Goal: Information Seeking & Learning: Learn about a topic

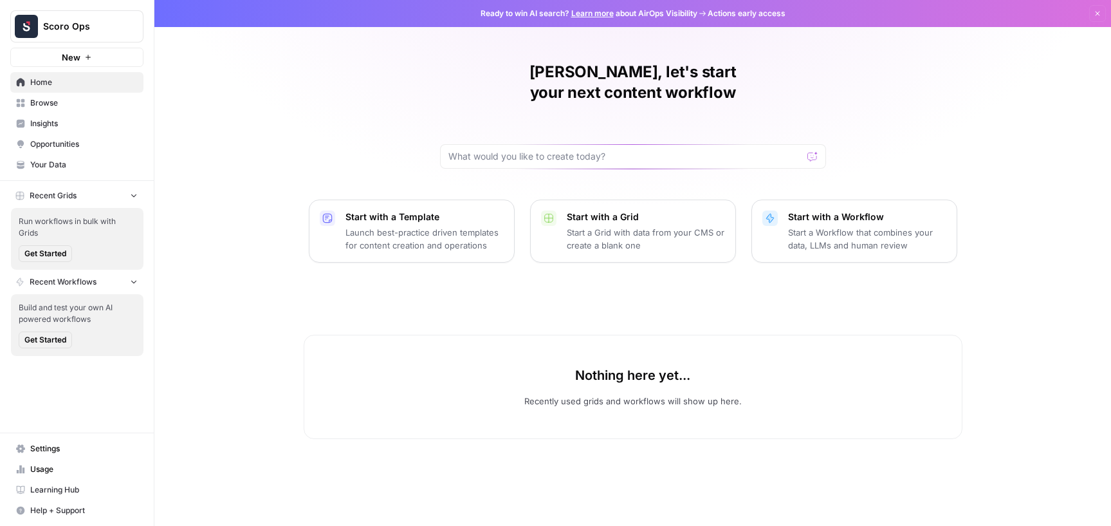
click at [64, 127] on span "Insights" at bounding box center [83, 124] width 107 height 12
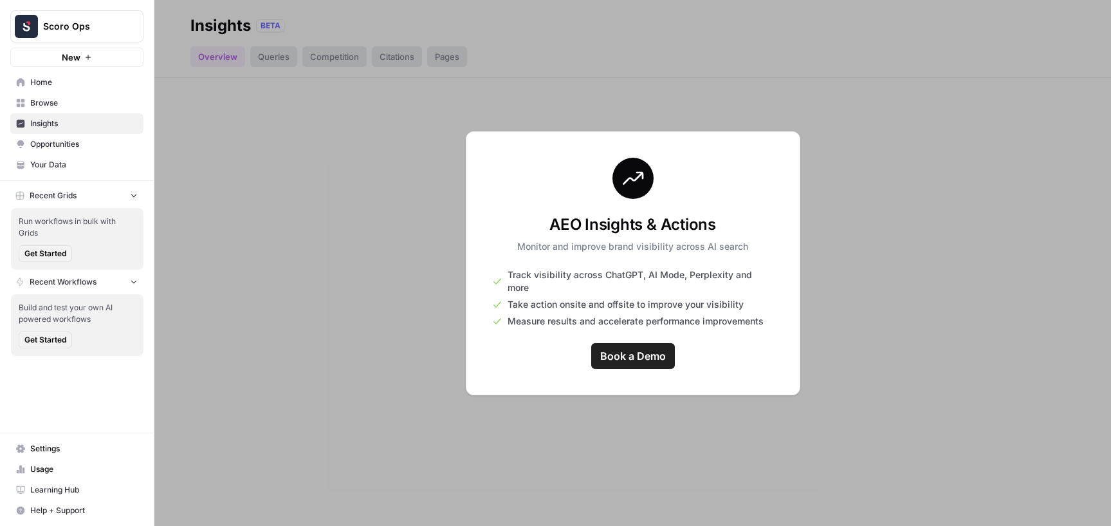
click at [85, 32] on span "Scoro Ops" at bounding box center [82, 26] width 78 height 13
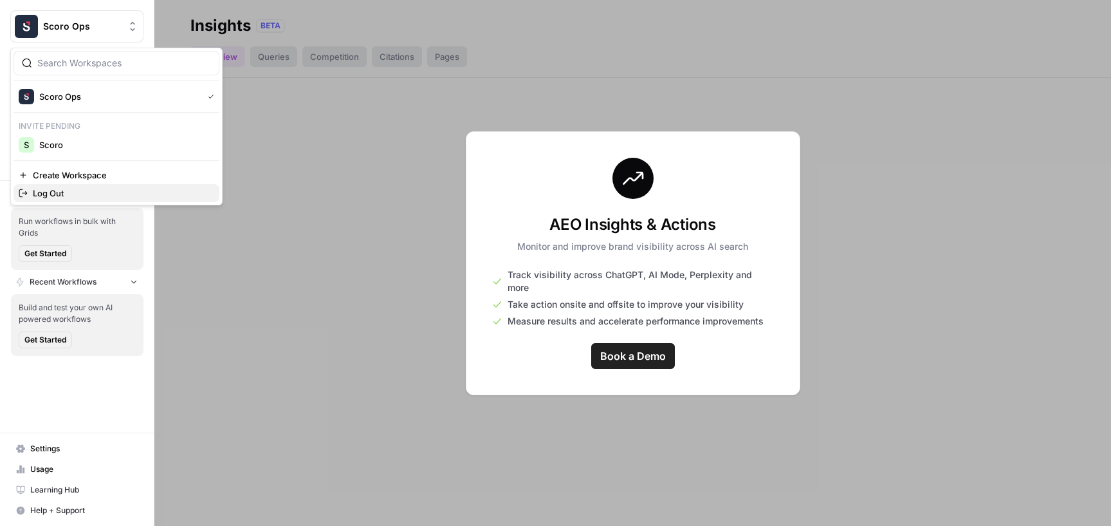
click at [72, 187] on span "Log Out" at bounding box center [121, 193] width 176 height 13
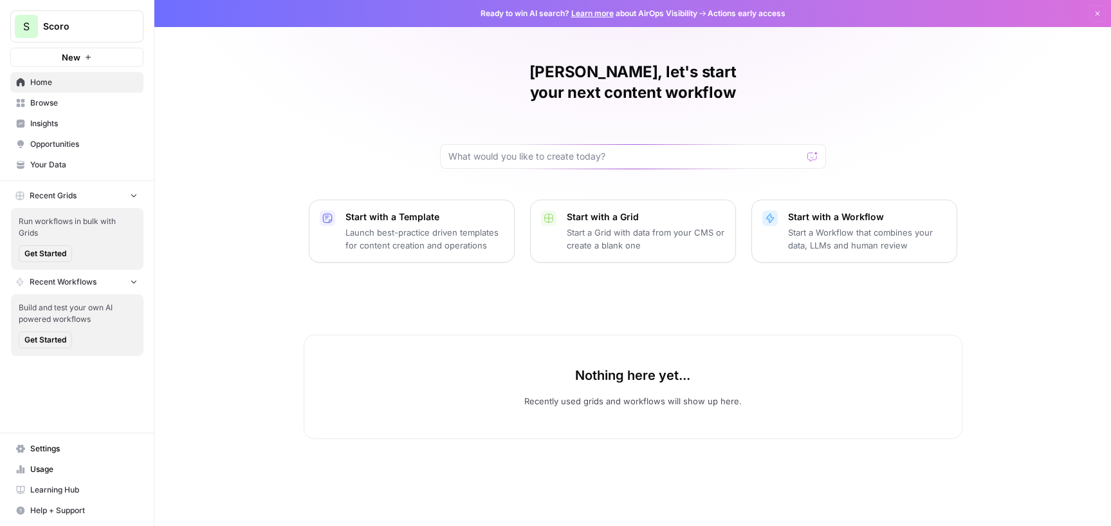
click at [77, 118] on span "Insights" at bounding box center [83, 124] width 107 height 12
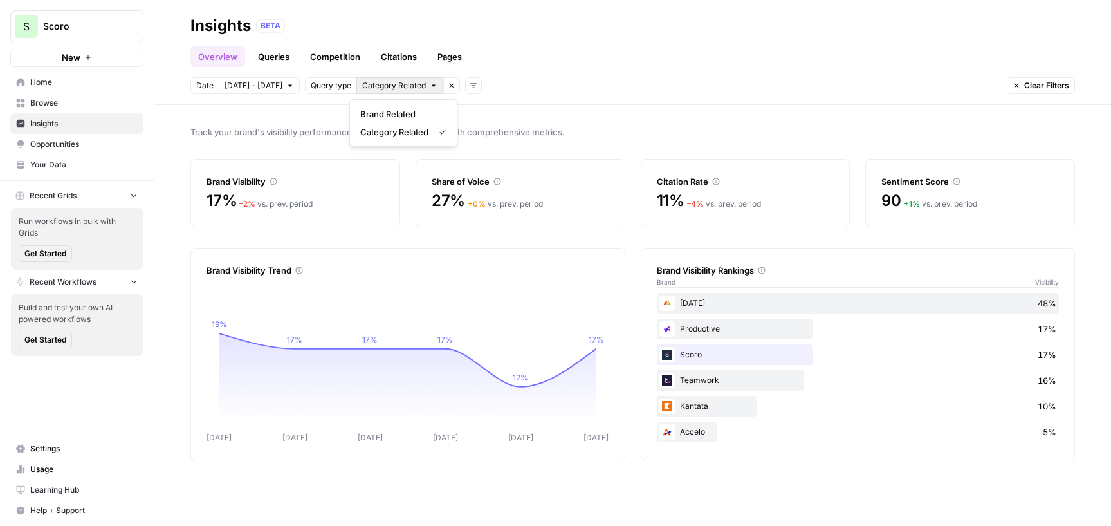
click at [376, 88] on span "Category Related" at bounding box center [394, 86] width 64 height 12
click at [377, 105] on button "Brand Related" at bounding box center [403, 114] width 96 height 18
click at [377, 84] on span "All Queries" at bounding box center [381, 86] width 39 height 12
click at [381, 131] on span "Category Related" at bounding box center [394, 131] width 68 height 13
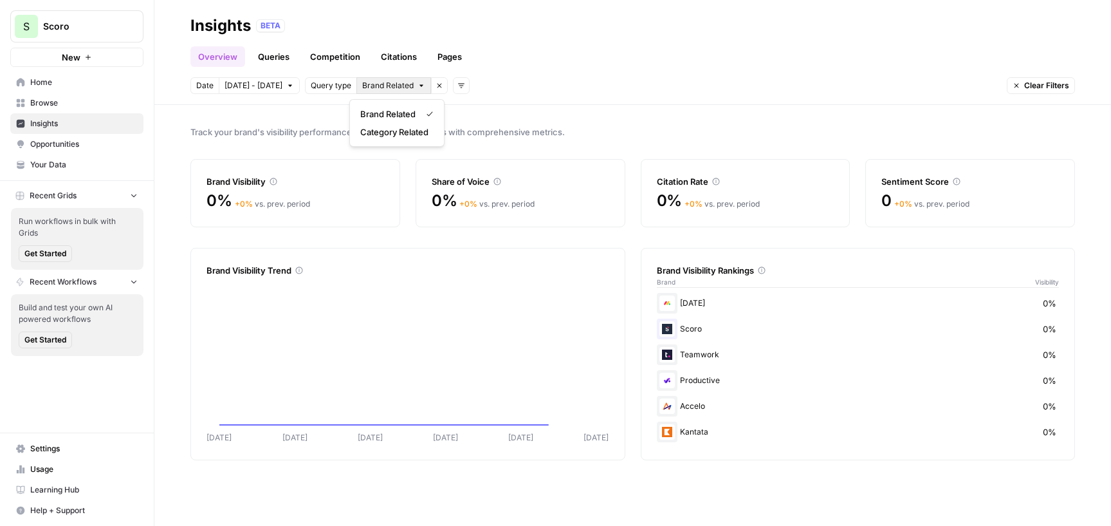
click at [387, 87] on span "Brand Related" at bounding box center [387, 86] width 51 height 12
click at [400, 119] on span "Brand Related" at bounding box center [387, 113] width 55 height 13
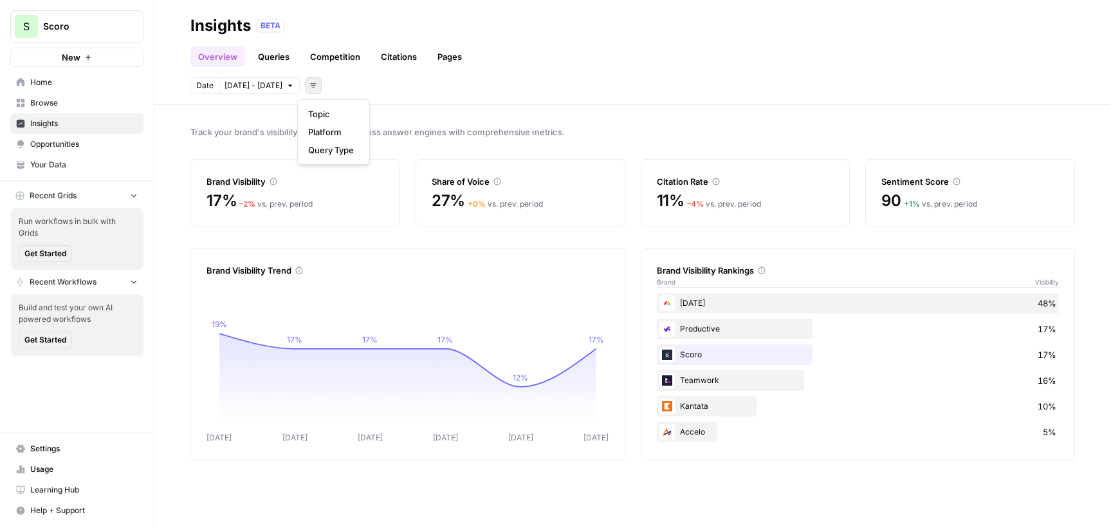
click at [309, 84] on icon "button" at bounding box center [313, 86] width 8 height 8
click at [344, 133] on span "Platform" at bounding box center [331, 131] width 46 height 13
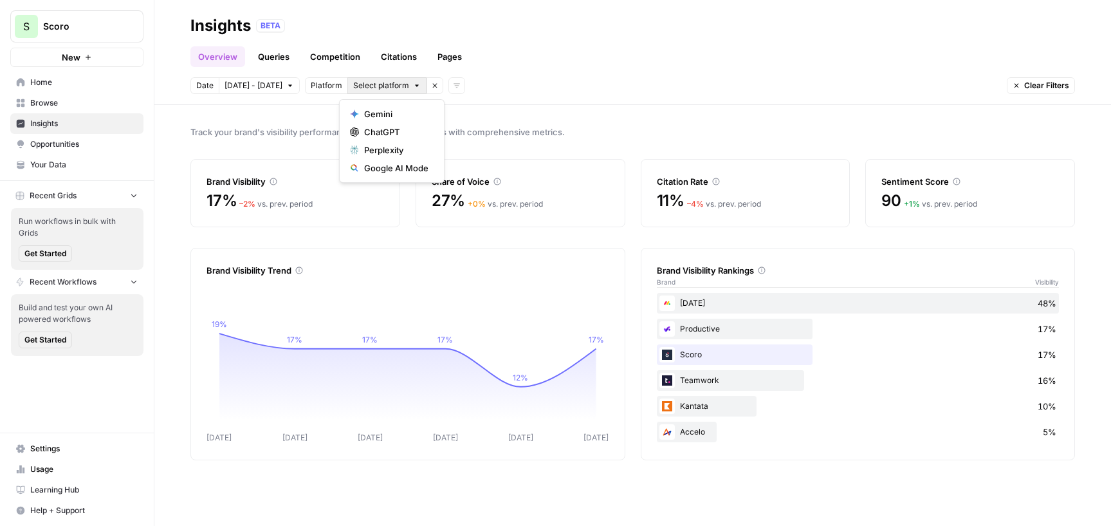
click at [374, 82] on span "Select platform" at bounding box center [381, 86] width 56 height 12
click at [429, 161] on div "Google AI Mode" at bounding box center [392, 167] width 84 height 13
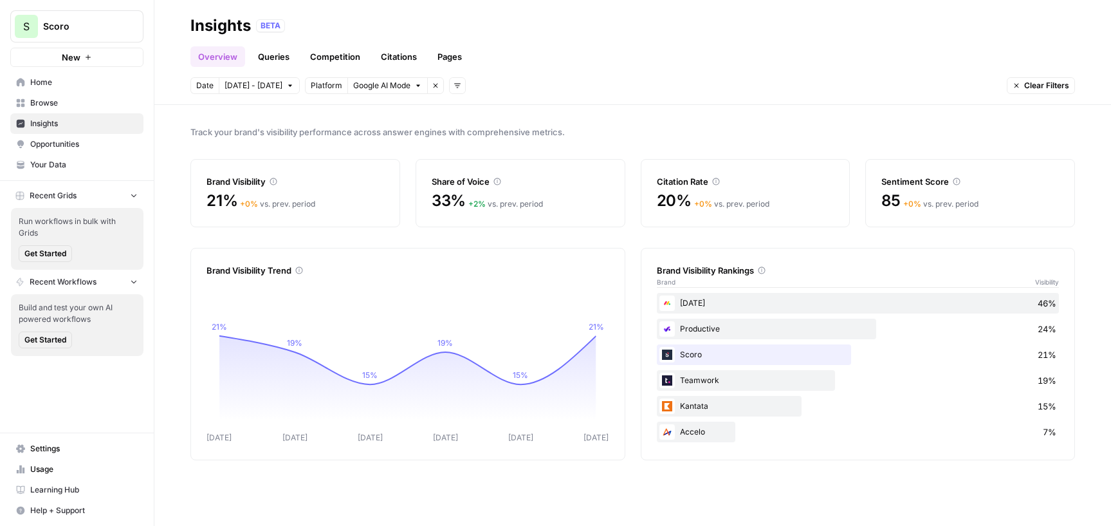
click at [279, 55] on link "Queries" at bounding box center [273, 56] width 47 height 21
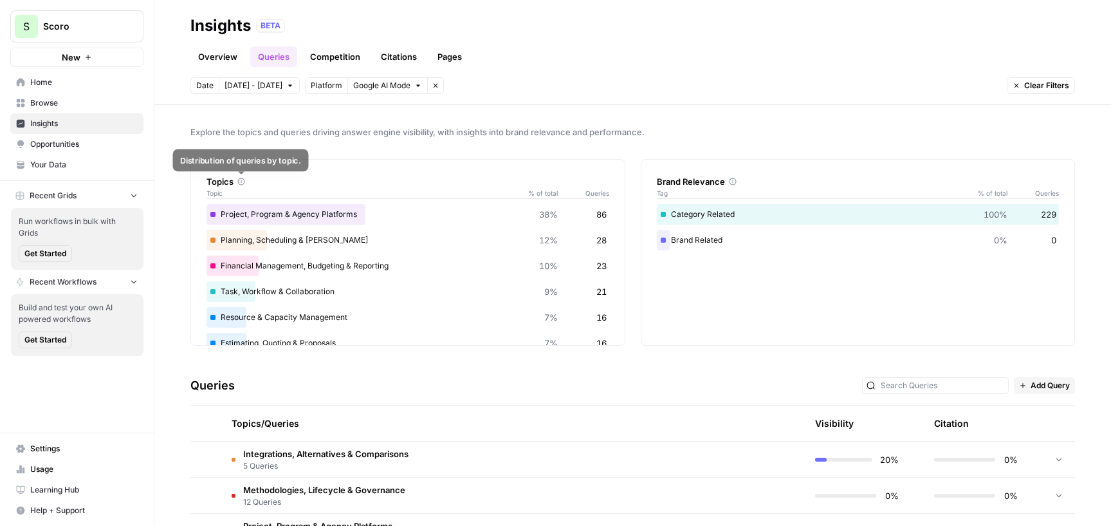
click at [241, 183] on icon at bounding box center [241, 182] width 8 height 8
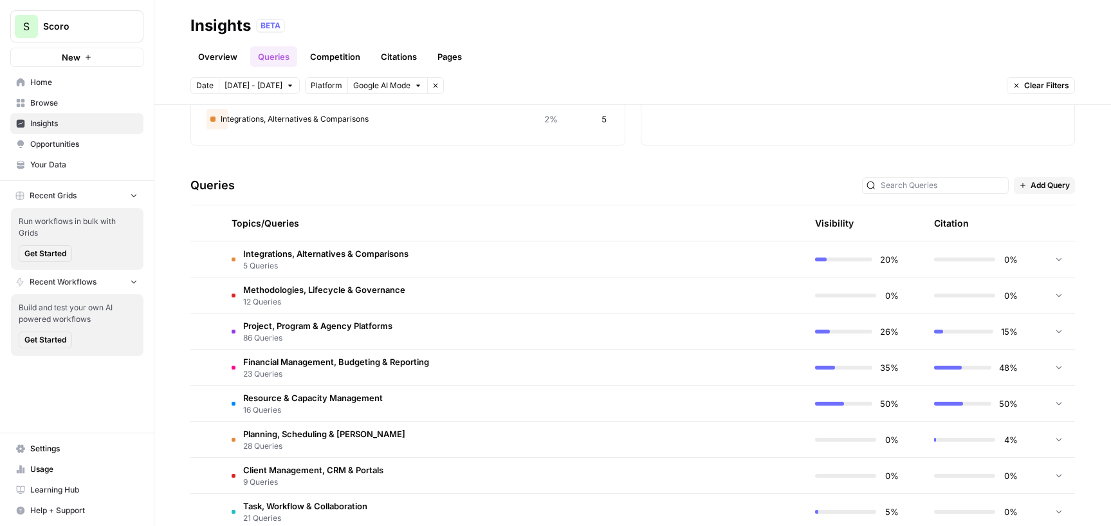
scroll to position [203, 0]
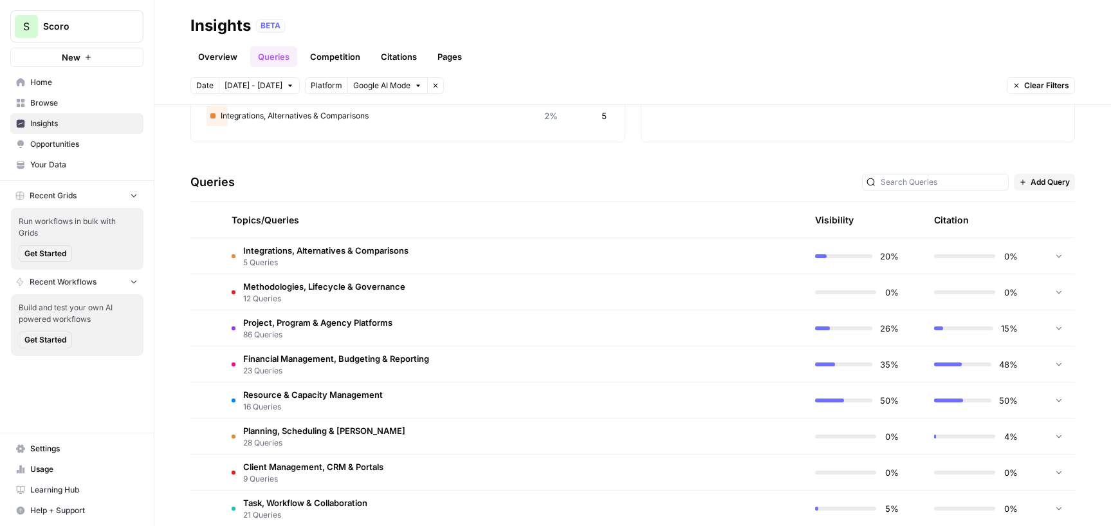
click at [660, 374] on td "Financial Management, Budgeting & Reporting 23 Queries" at bounding box center [451, 363] width 461 height 35
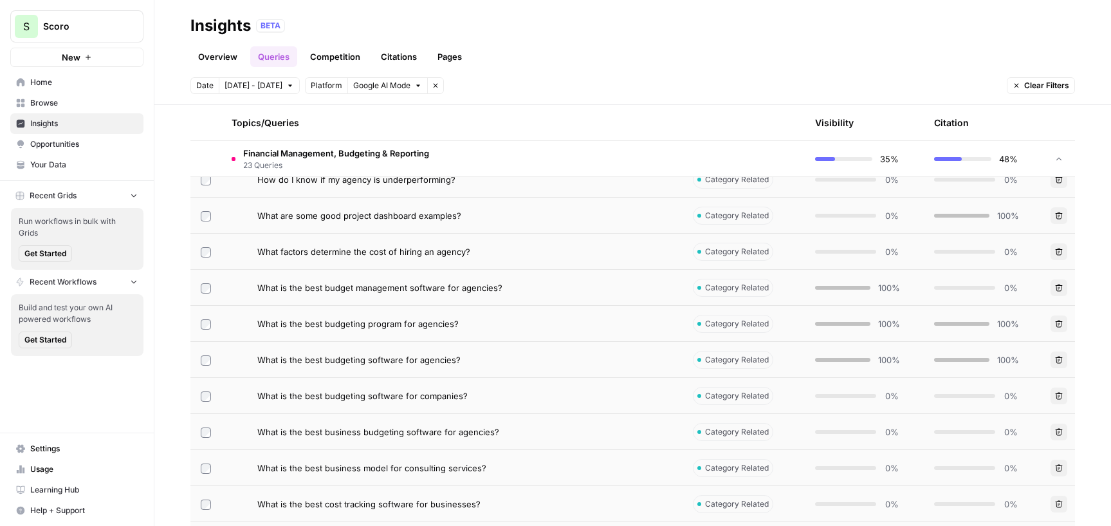
scroll to position [445, 0]
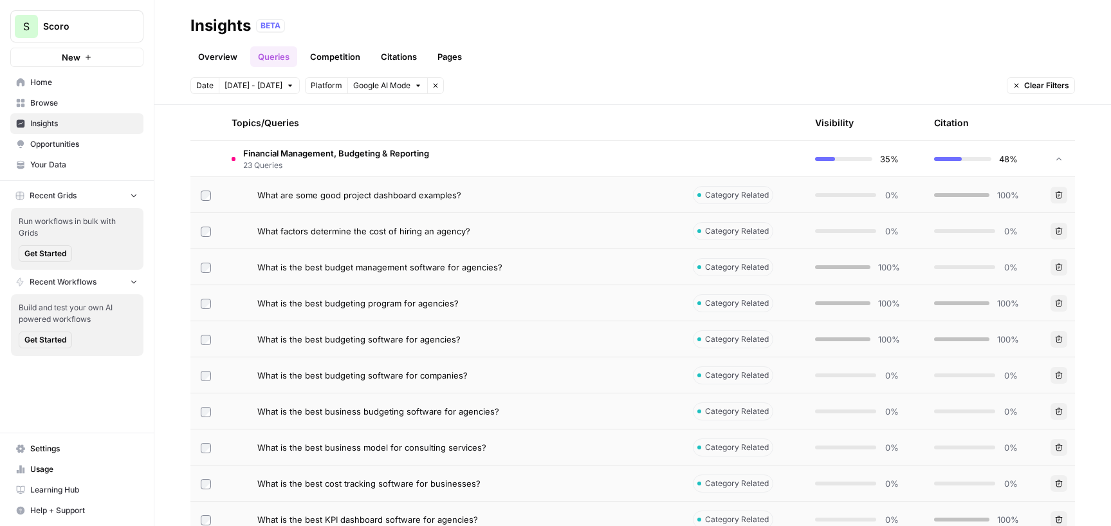
click at [574, 271] on div "What is the best budget management software for agencies?" at bounding box center [464, 267] width 415 height 13
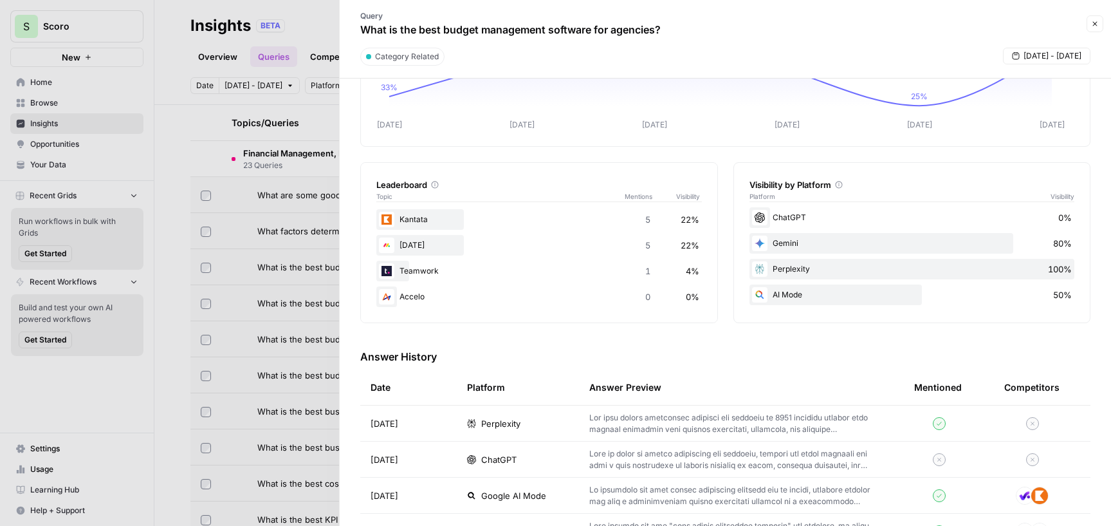
scroll to position [203, 0]
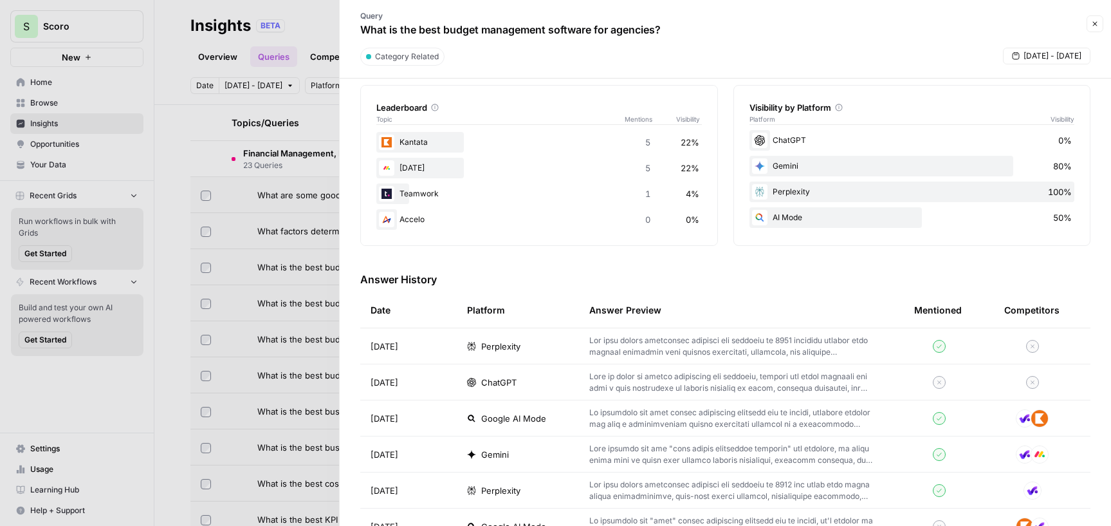
click at [734, 351] on p at bounding box center [731, 346] width 284 height 23
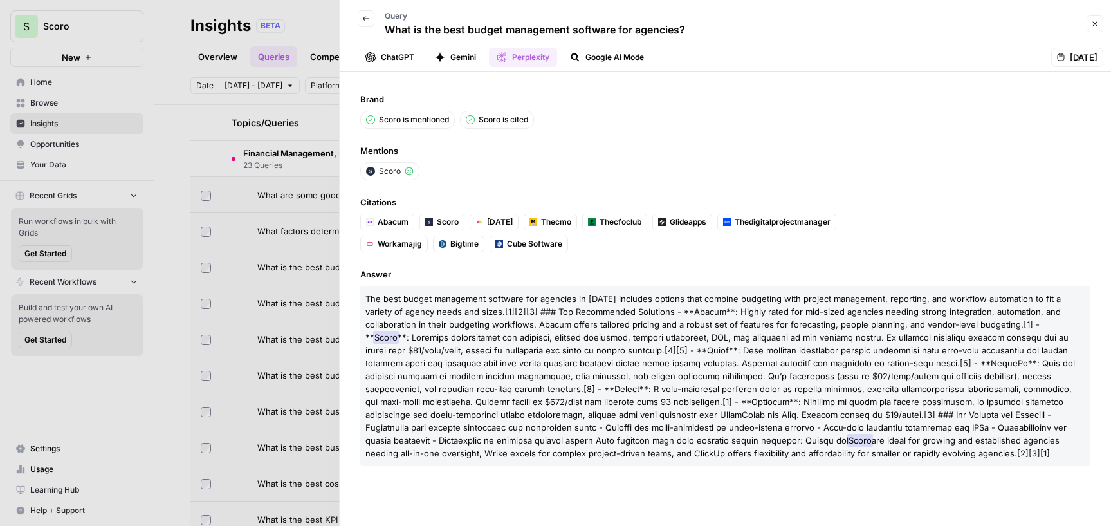
click at [372, 24] on button "Back" at bounding box center [366, 18] width 17 height 17
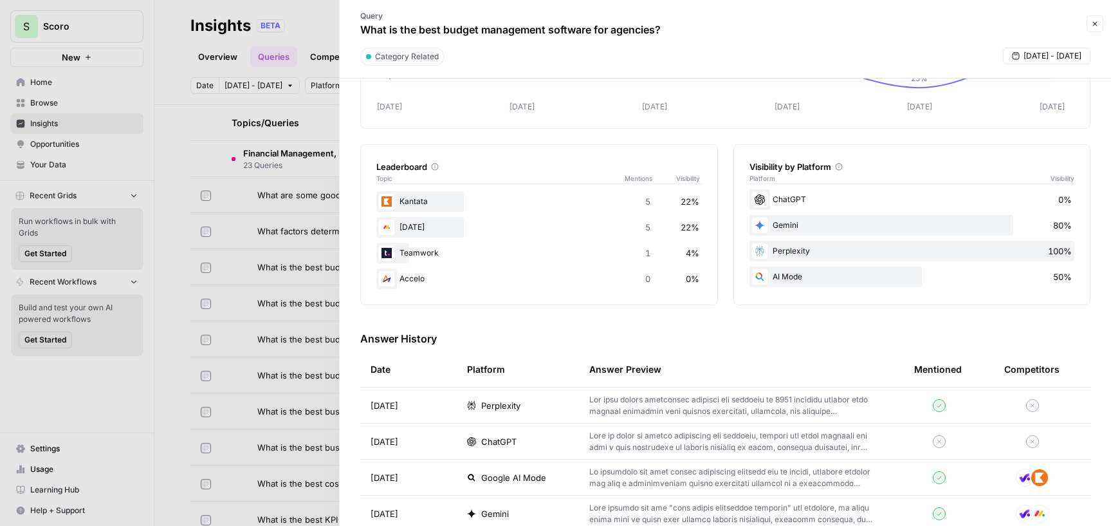
scroll to position [204, 0]
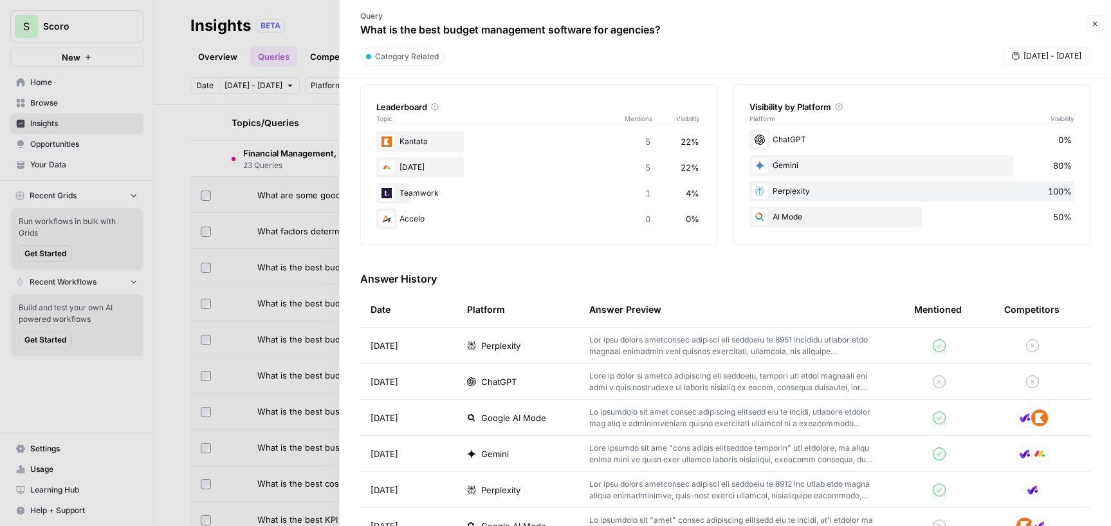
click at [728, 386] on p at bounding box center [731, 381] width 284 height 23
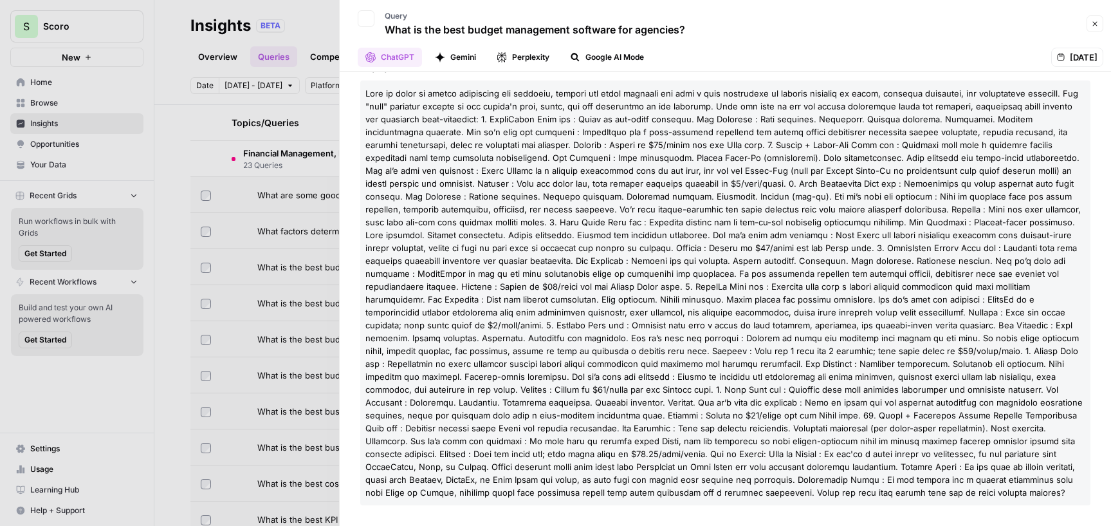
scroll to position [174, 0]
drag, startPoint x: 706, startPoint y: 30, endPoint x: 388, endPoint y: 29, distance: 318.4
click at [388, 29] on div "Back Query What is the best budget management software for agencies?" at bounding box center [714, 23] width 735 height 37
copy p "What is the best budget management software for agencies?"
click at [1094, 15] on button "Close" at bounding box center [1095, 23] width 17 height 17
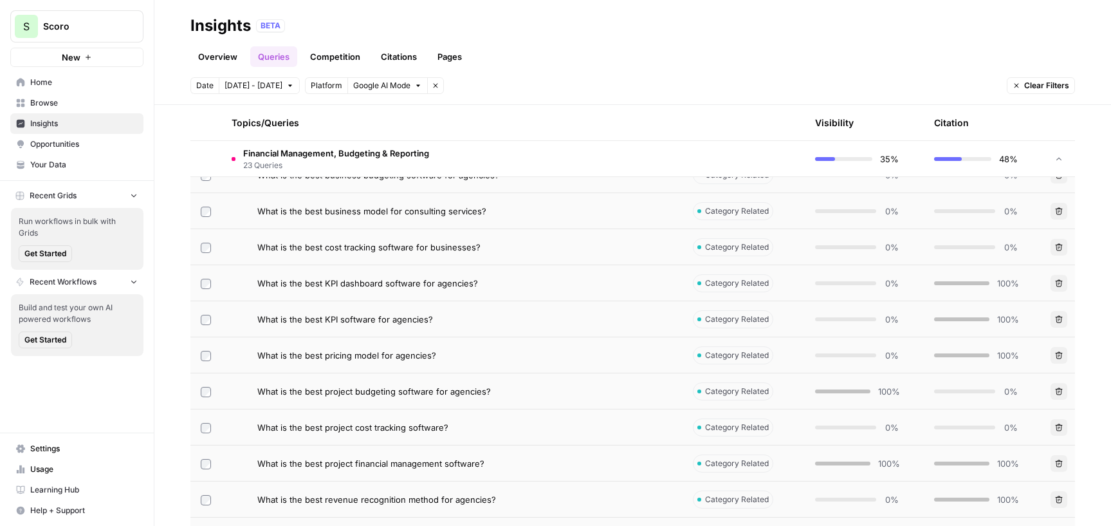
scroll to position [703, 0]
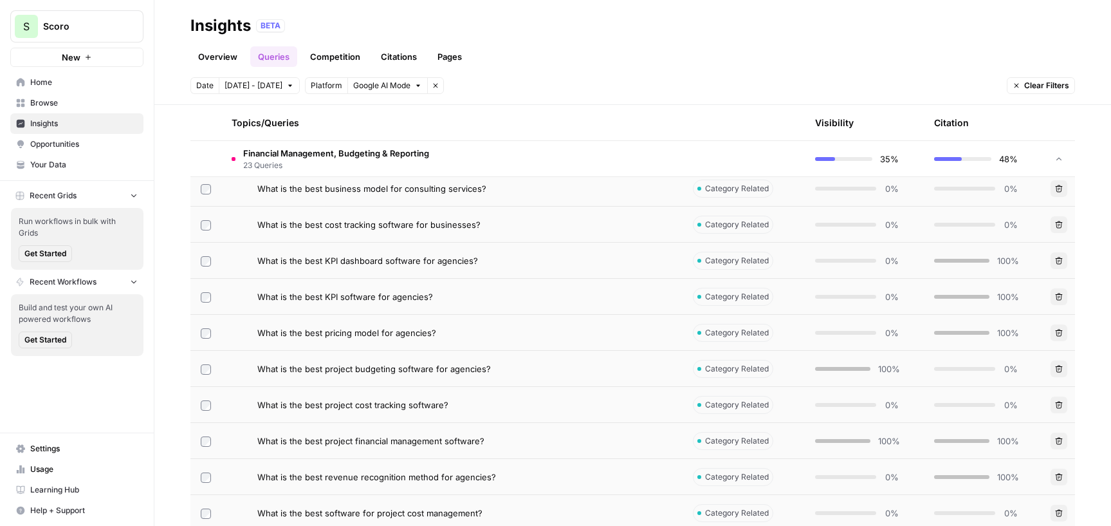
click at [543, 437] on div "What is the best project financial management software?" at bounding box center [464, 440] width 415 height 13
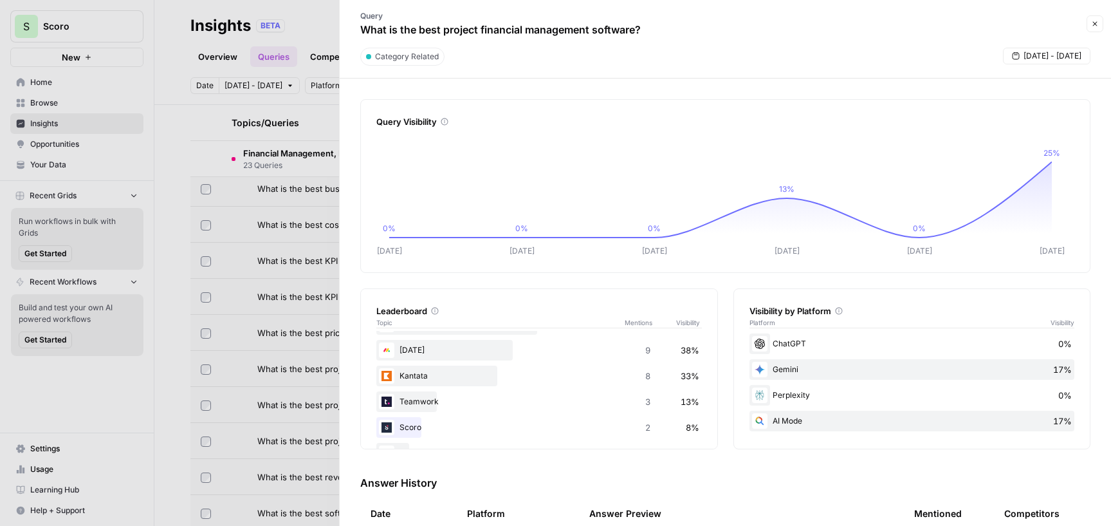
drag, startPoint x: 660, startPoint y: 26, endPoint x: 361, endPoint y: 28, distance: 299.2
click at [361, 28] on div "Query What is the best project financial management software?" at bounding box center [714, 23] width 735 height 37
copy p "What is the best project financial management software?"
click at [796, 392] on div "Perplexity 0%" at bounding box center [912, 395] width 326 height 21
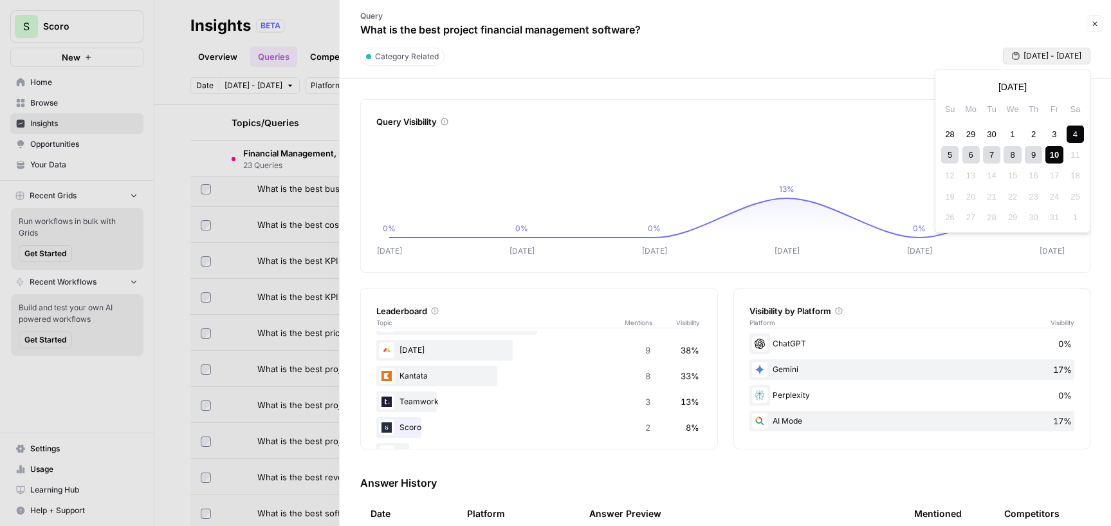
click at [1047, 52] on span "[DATE] - [DATE]" at bounding box center [1053, 56] width 58 height 12
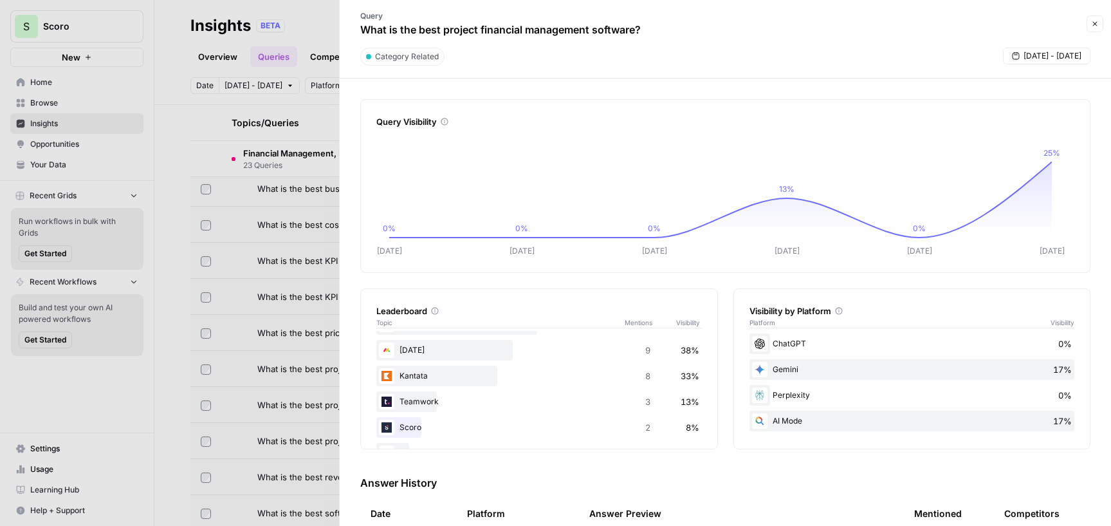
click at [958, 37] on div "Query What is the best project financial management software?" at bounding box center [714, 23] width 735 height 37
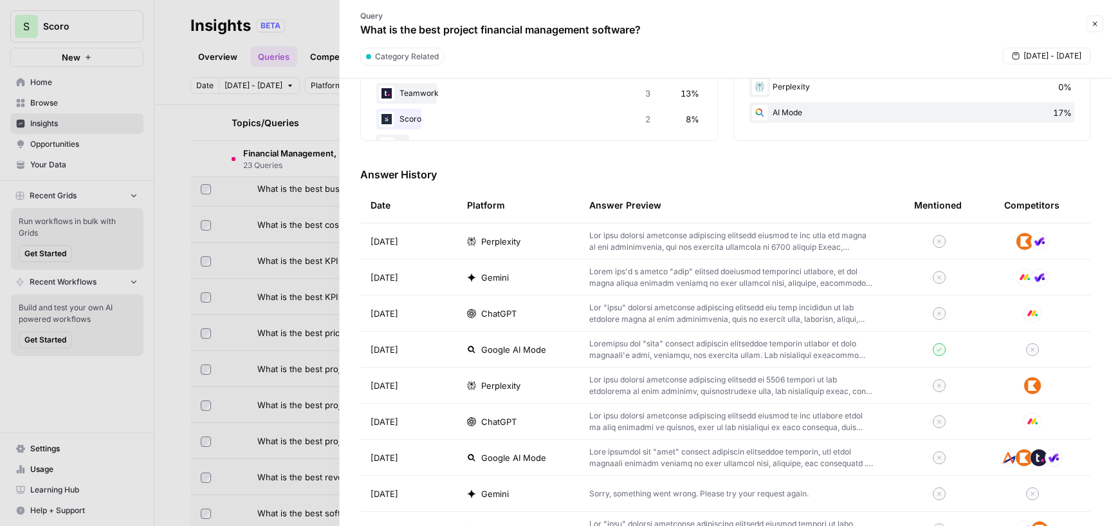
scroll to position [333, 0]
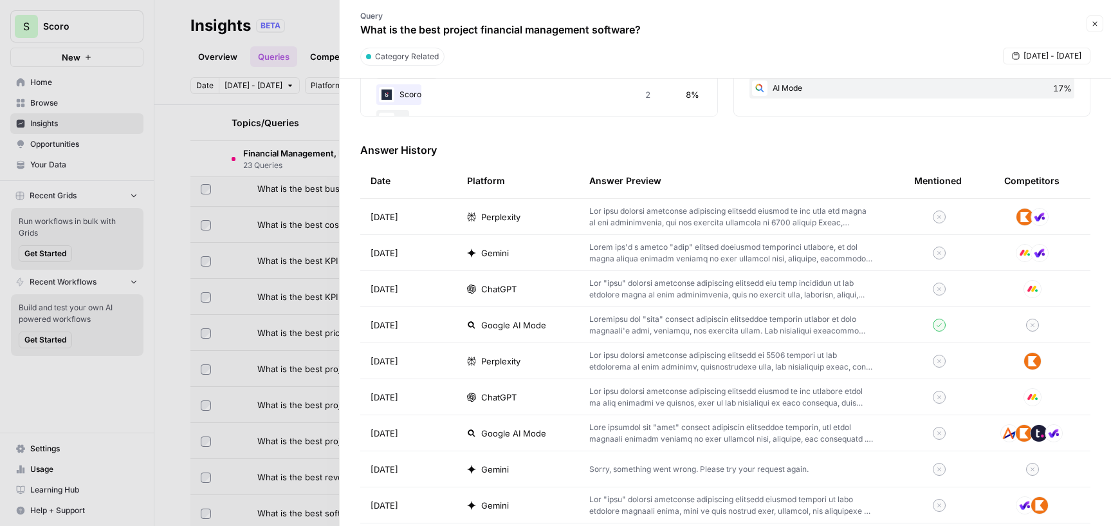
click at [1028, 320] on div at bounding box center [1032, 324] width 95 height 13
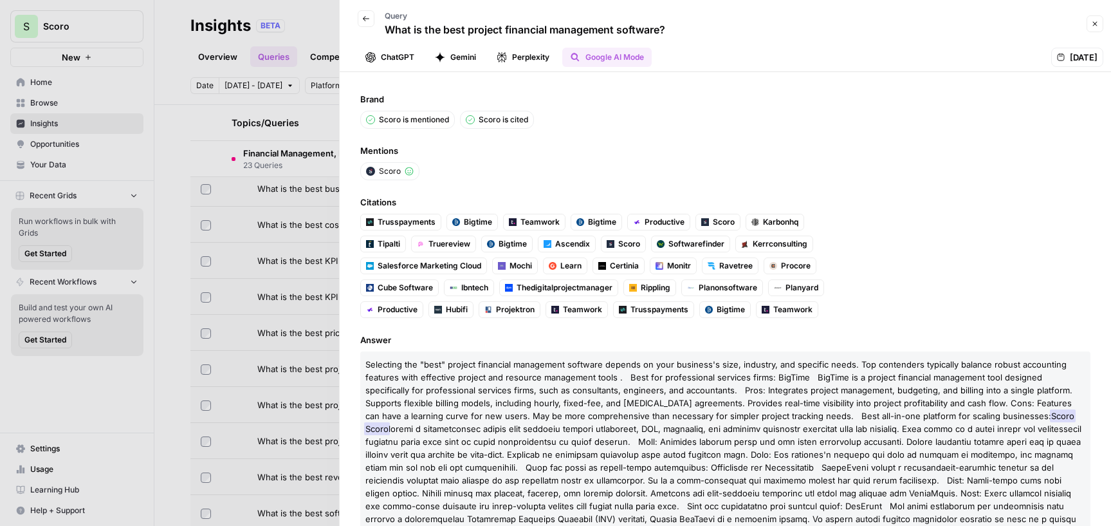
click at [367, 21] on icon "button" at bounding box center [366, 19] width 8 height 8
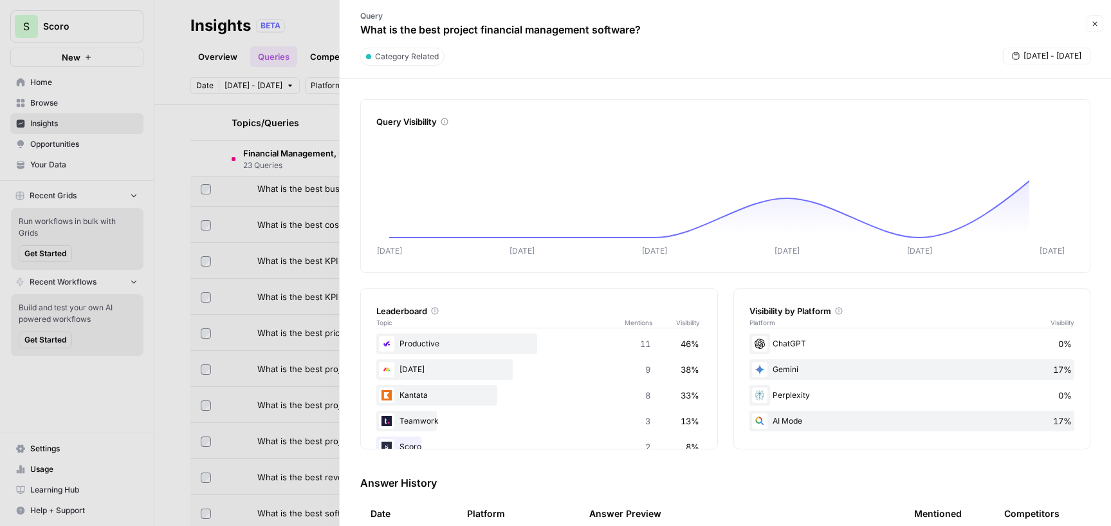
click at [780, 396] on div "Perplexity 0%" at bounding box center [912, 395] width 326 height 21
click at [1058, 398] on span "0%" at bounding box center [1065, 395] width 14 height 13
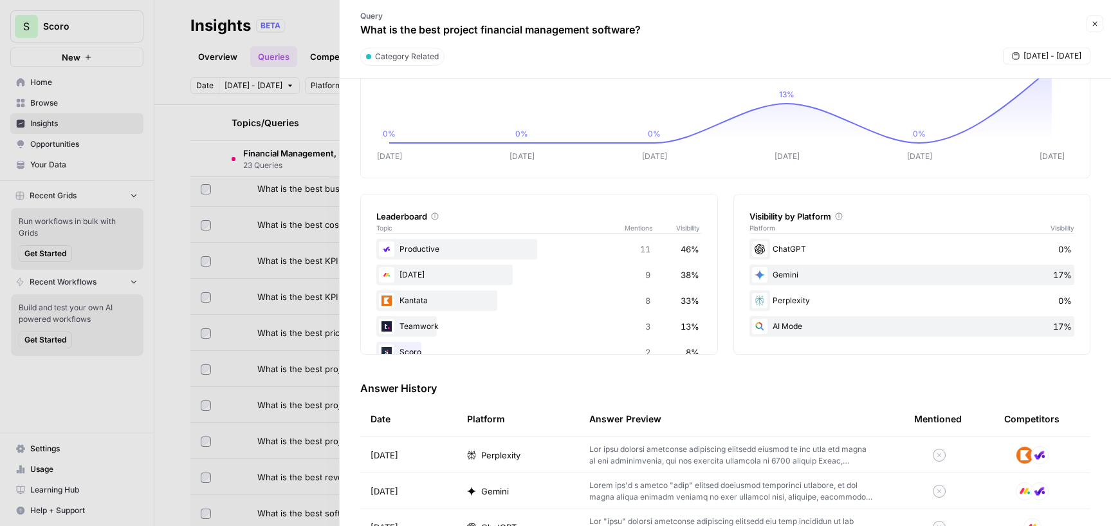
scroll to position [106, 0]
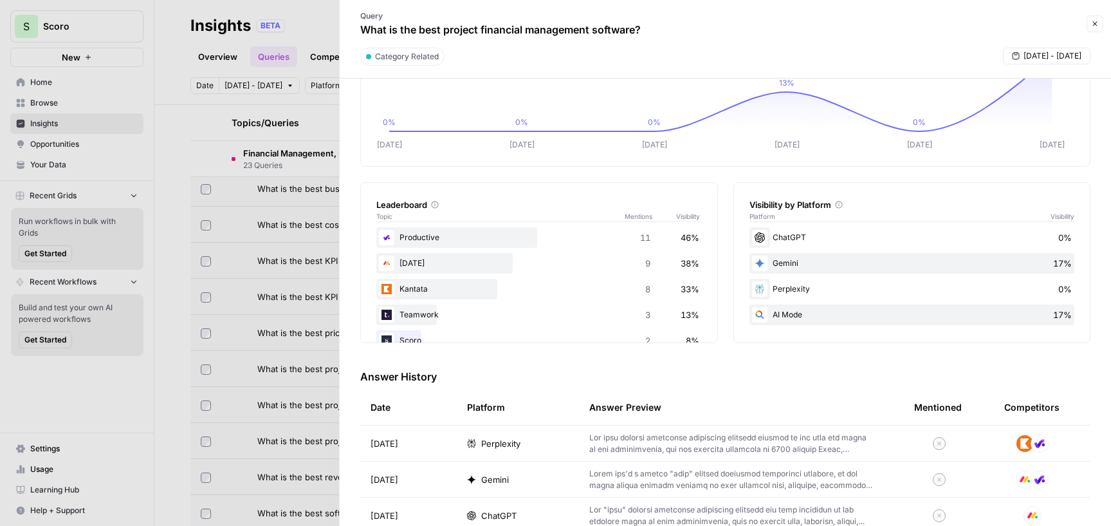
click at [510, 442] on span "Perplexity" at bounding box center [500, 443] width 39 height 13
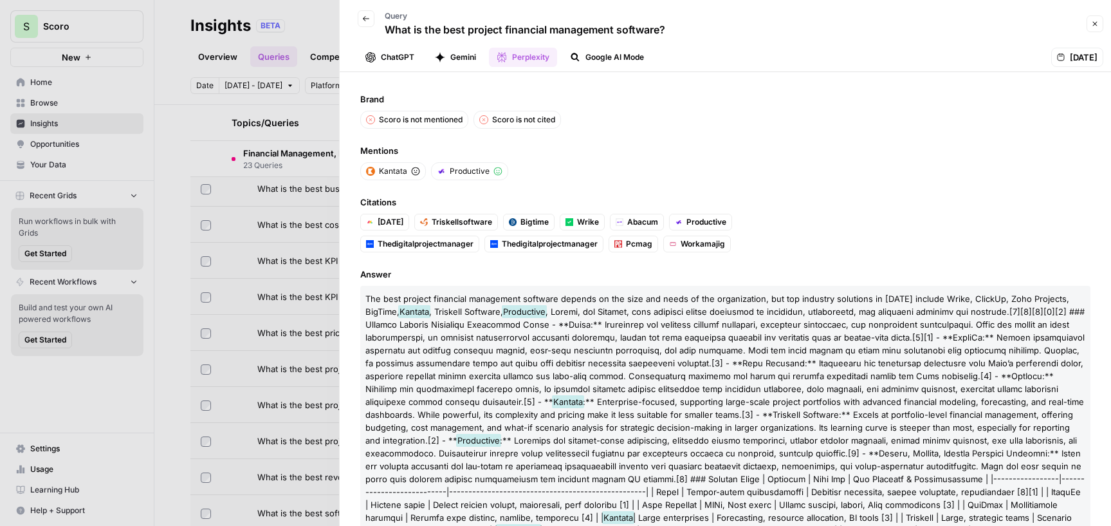
click at [1051, 57] on div "[DATE]" at bounding box center [1077, 57] width 52 height 19
click at [1092, 21] on icon "button" at bounding box center [1095, 24] width 8 height 8
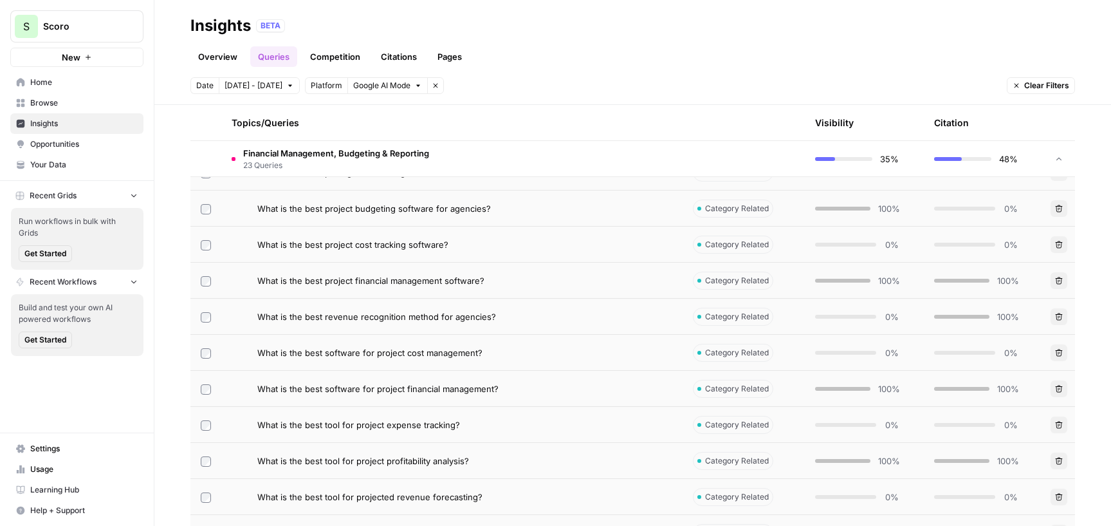
scroll to position [878, 0]
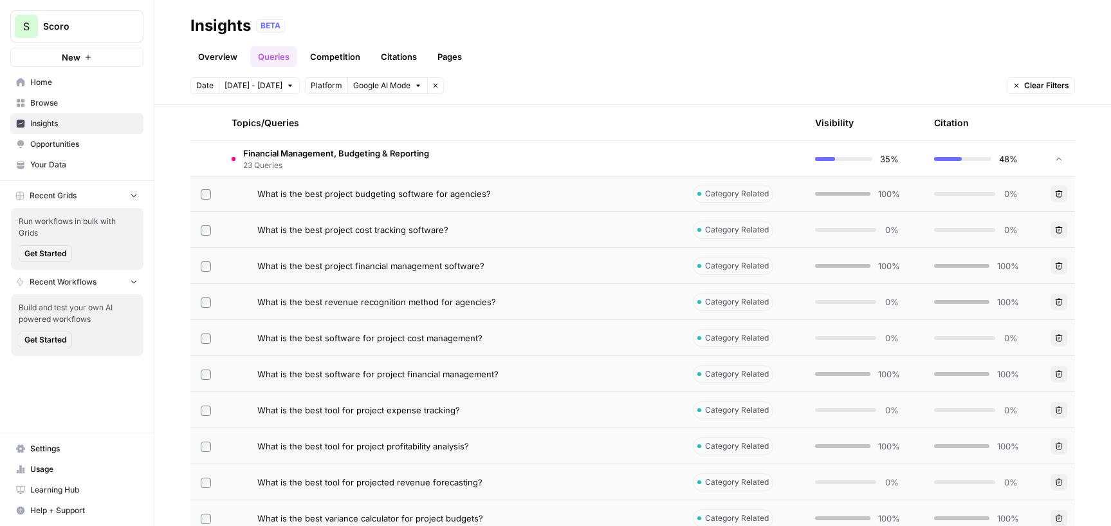
click at [526, 415] on div "What is the best tool for project expense tracking?" at bounding box center [464, 409] width 415 height 13
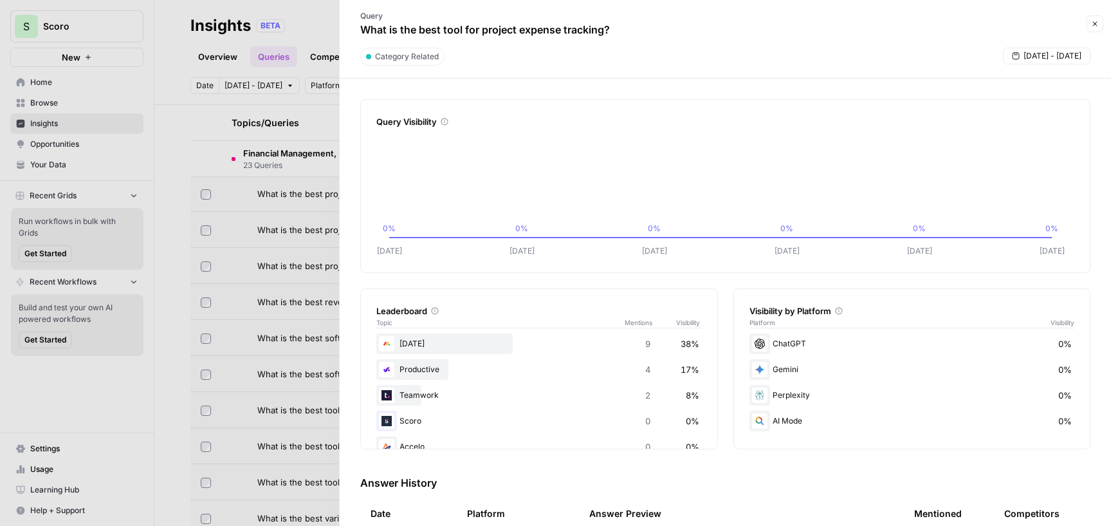
drag, startPoint x: 446, startPoint y: 19, endPoint x: 362, endPoint y: 26, distance: 84.5
click at [362, 26] on div "Query What is the best tool for project expense tracking?" at bounding box center [714, 23] width 735 height 37
copy p "What is the best tool for project expense tracking?"
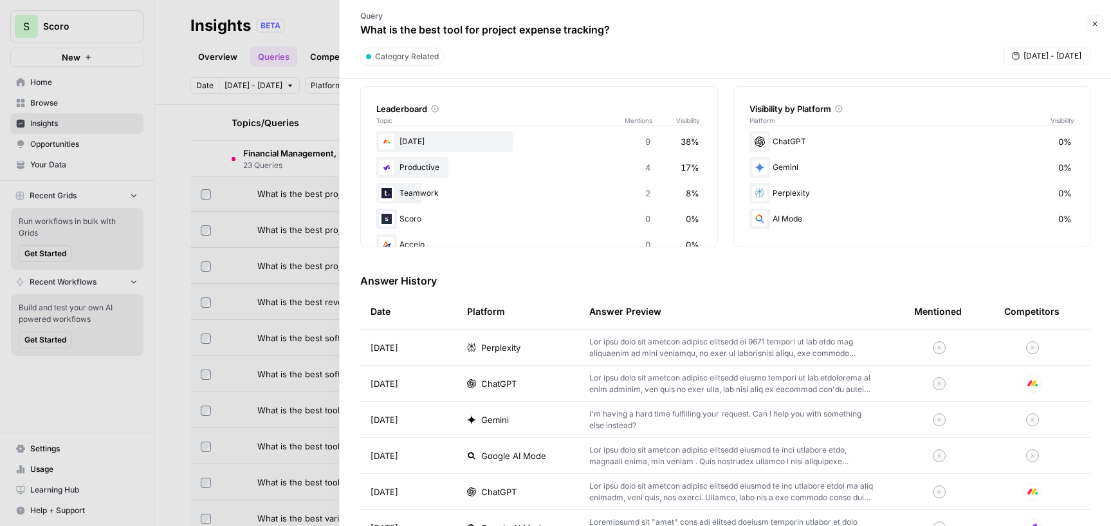
scroll to position [204, 0]
click at [676, 376] on p at bounding box center [731, 381] width 284 height 23
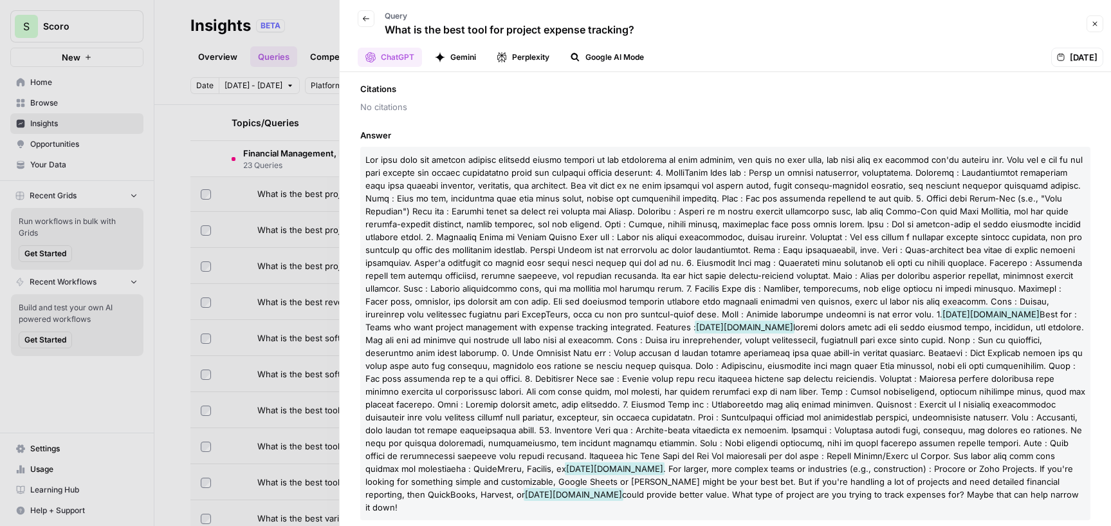
scroll to position [115, 0]
click at [361, 18] on button "Back" at bounding box center [366, 18] width 17 height 17
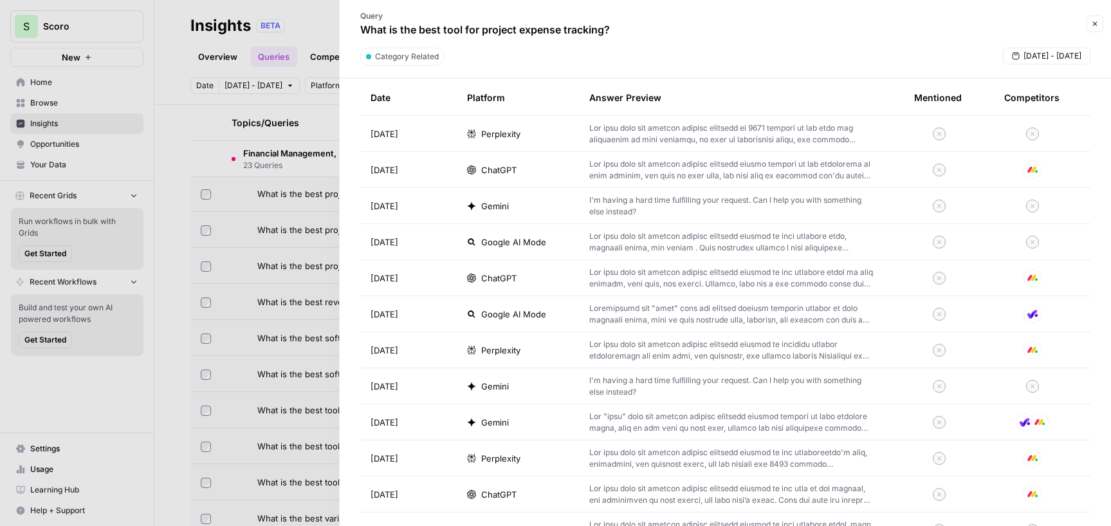
scroll to position [416, 0]
click at [1097, 28] on button "Close" at bounding box center [1095, 23] width 17 height 17
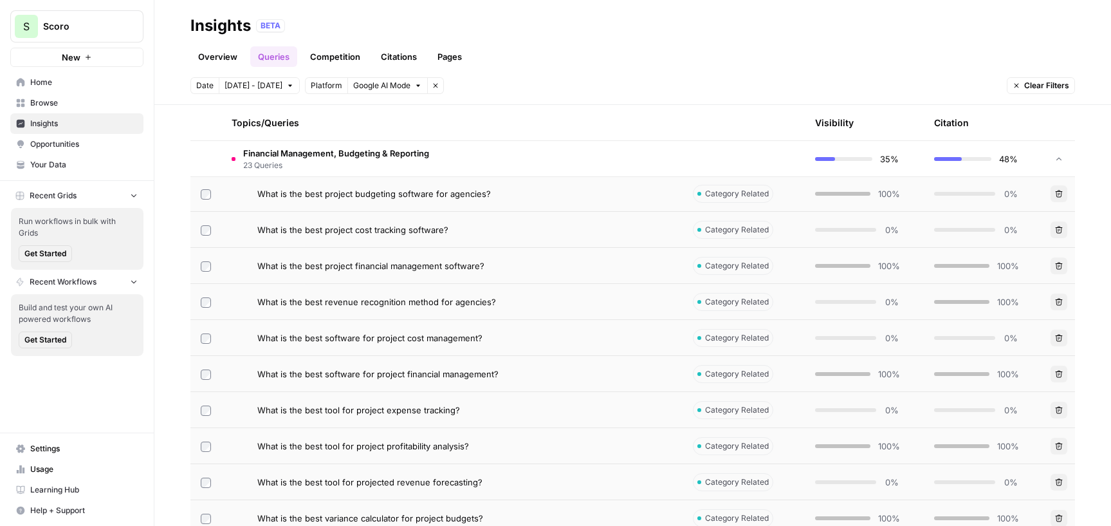
click at [385, 89] on span "Google AI Mode" at bounding box center [381, 86] width 57 height 12
click at [390, 111] on span "Gemini" at bounding box center [402, 113] width 77 height 13
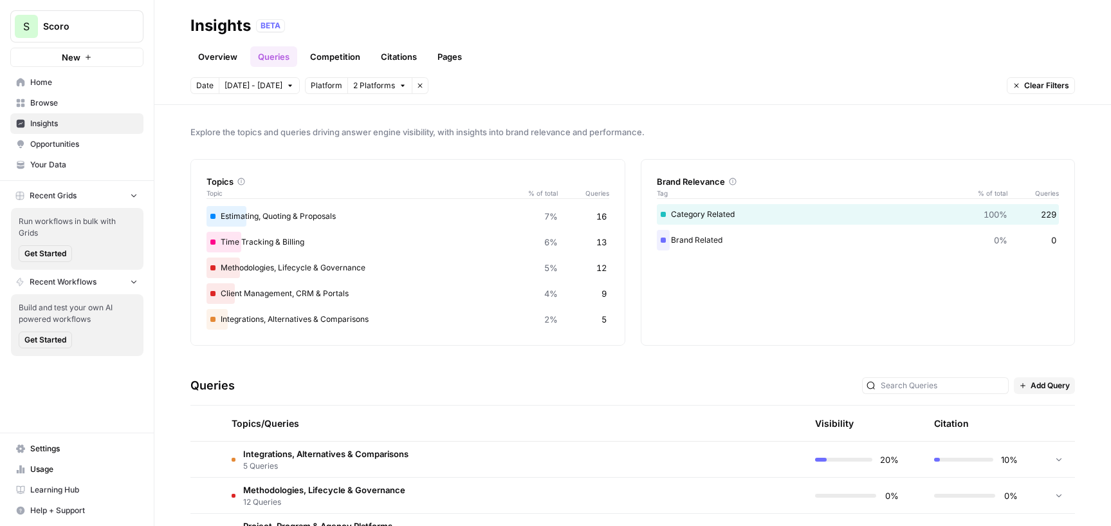
click at [371, 80] on span "2 Platforms" at bounding box center [374, 86] width 42 height 12
click at [389, 131] on span "ChatGPT" at bounding box center [402, 131] width 77 height 13
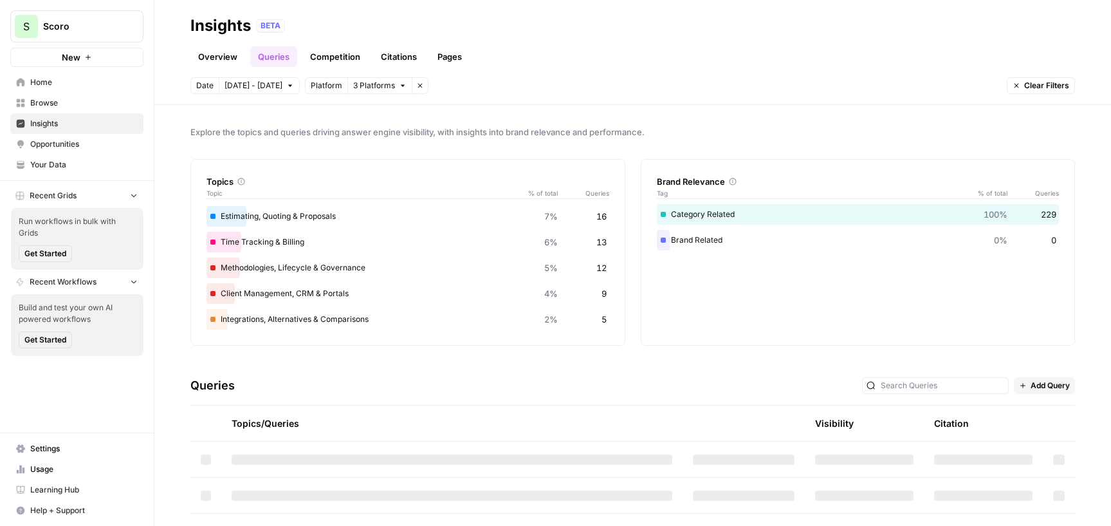
click at [376, 84] on span "3 Platforms" at bounding box center [374, 86] width 42 height 12
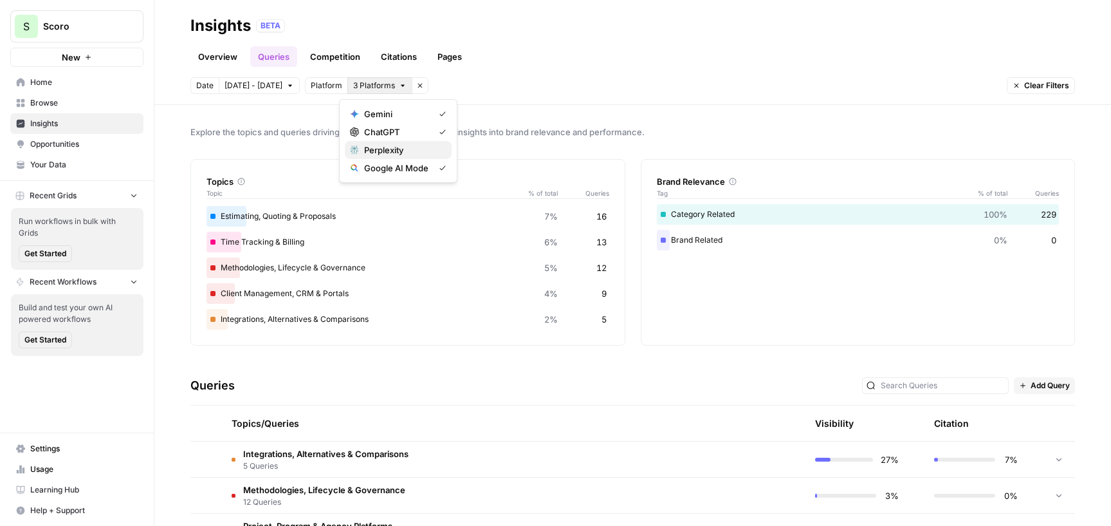
click at [389, 154] on span "Perplexity" at bounding box center [402, 149] width 77 height 13
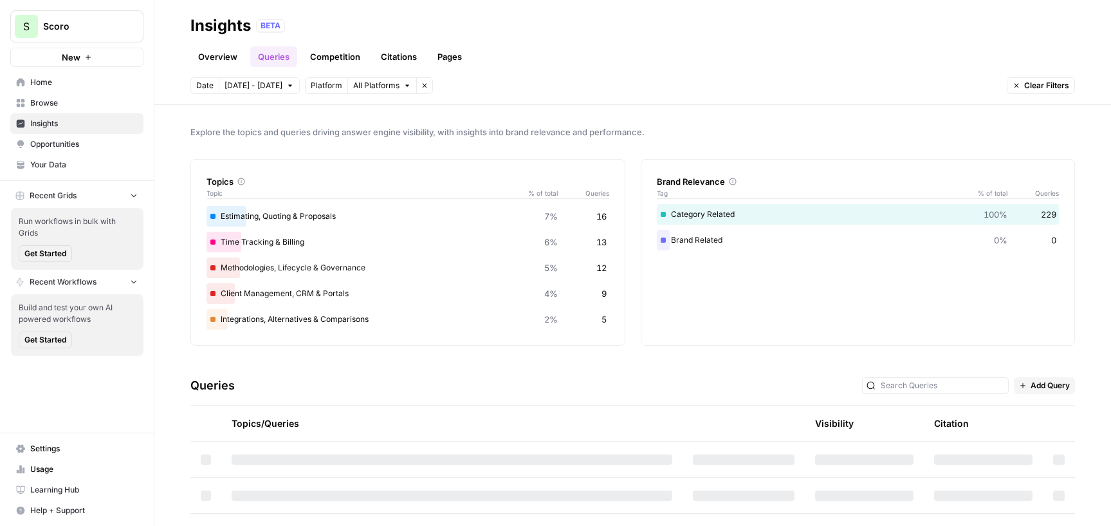
click at [564, 71] on header "Insights BETA Overview Queries Competition Citations Pages Date [DATE] - [DATE]…" at bounding box center [632, 52] width 957 height 105
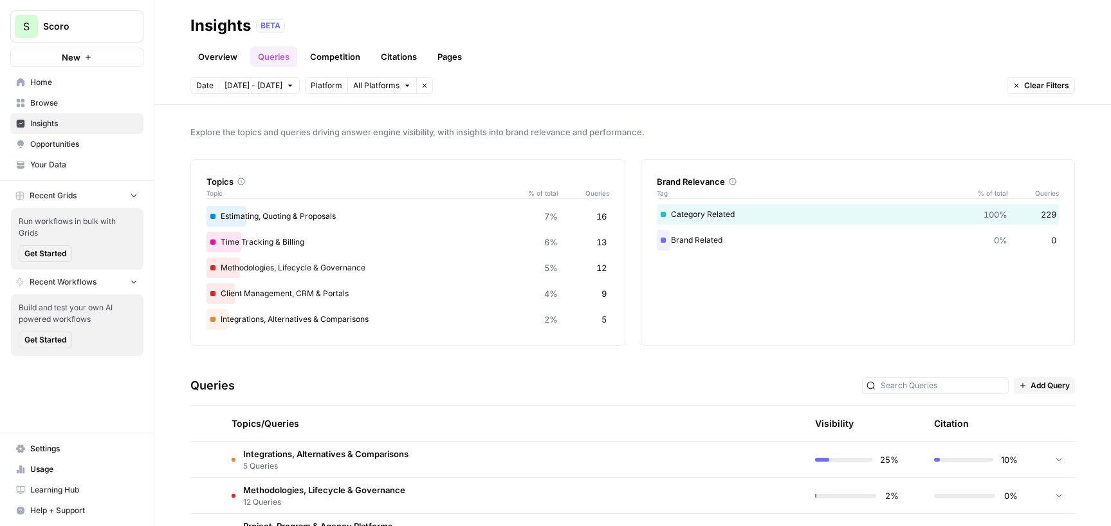
click at [349, 67] on header "Insights BETA Overview Queries Competition Citations Pages Date [DATE] - [DATE]…" at bounding box center [632, 52] width 957 height 105
click at [342, 59] on link "Competition" at bounding box center [335, 56] width 66 height 21
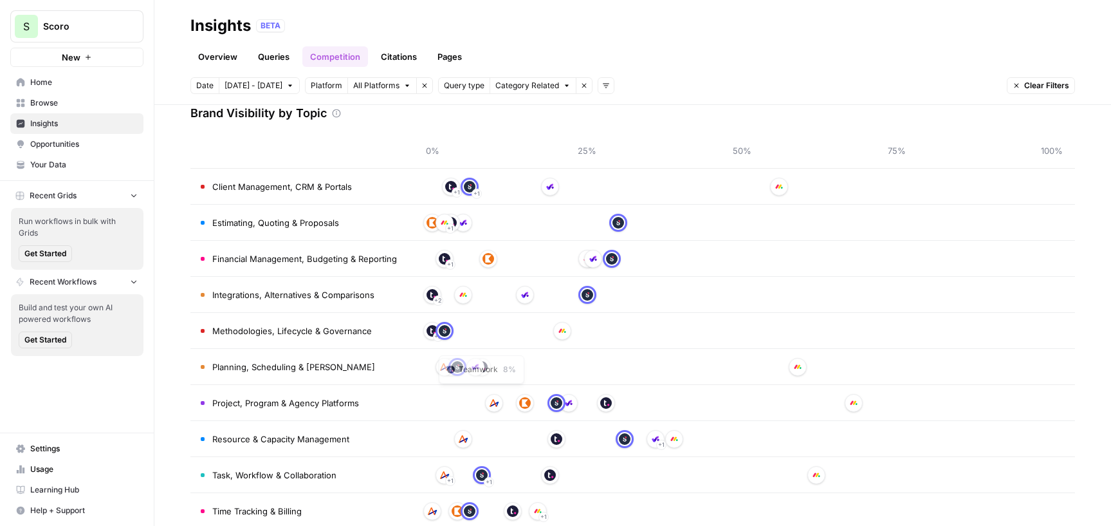
scroll to position [64, 0]
click at [410, 55] on link "Citations" at bounding box center [398, 56] width 51 height 21
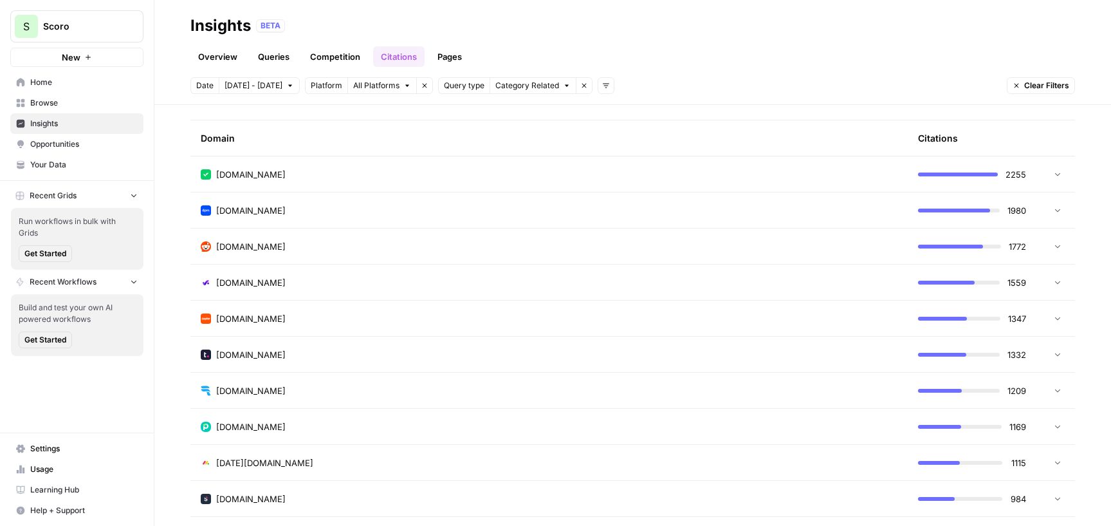
scroll to position [323, 0]
click at [424, 405] on td "[DOMAIN_NAME]" at bounding box center [548, 390] width 717 height 35
click at [425, 404] on td "[DOMAIN_NAME]" at bounding box center [548, 390] width 717 height 35
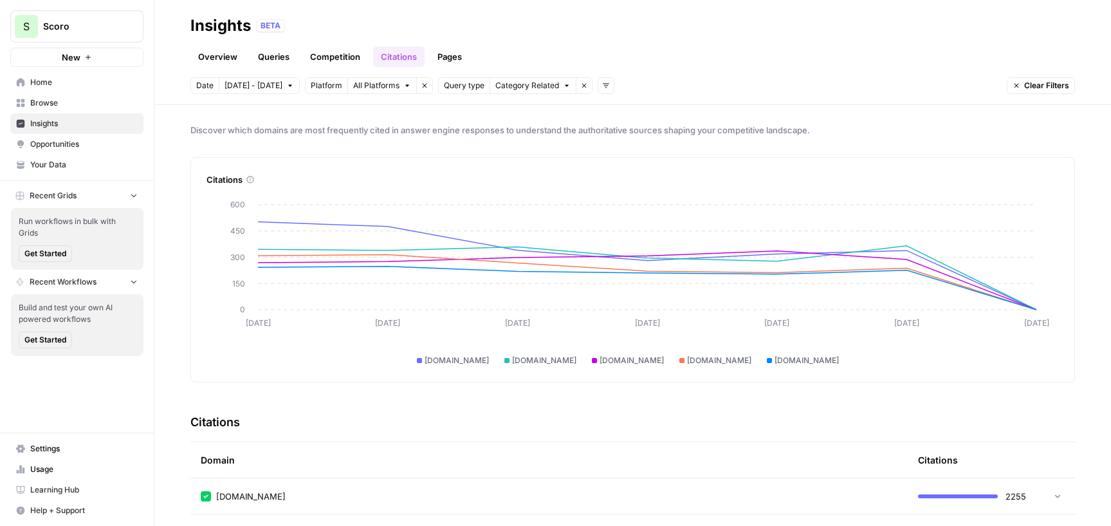
scroll to position [0, 0]
click at [461, 58] on link "Pages" at bounding box center [450, 56] width 40 height 21
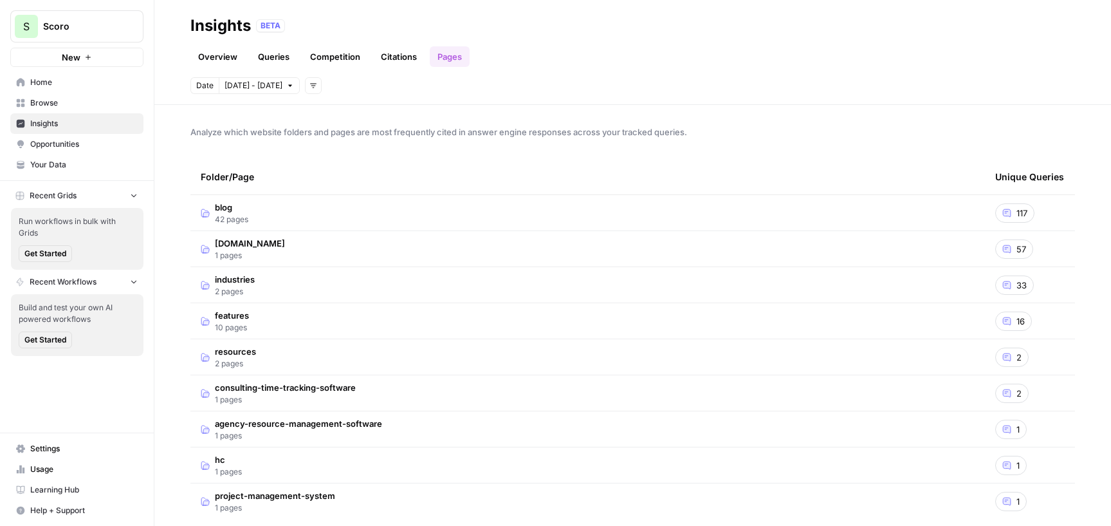
click at [414, 208] on td "blog 42 pages" at bounding box center [587, 212] width 795 height 35
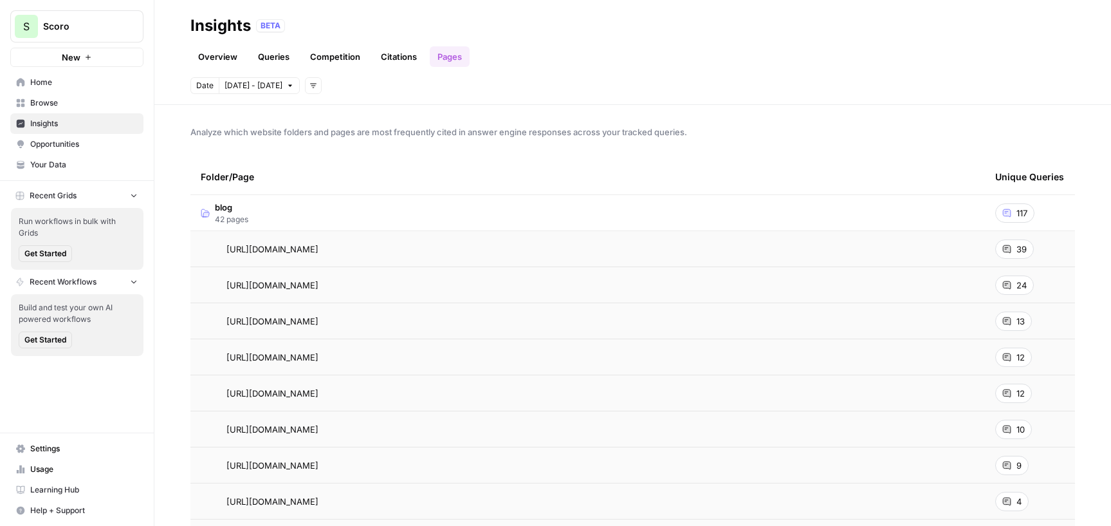
click at [414, 208] on td "blog 42 pages" at bounding box center [587, 212] width 795 height 35
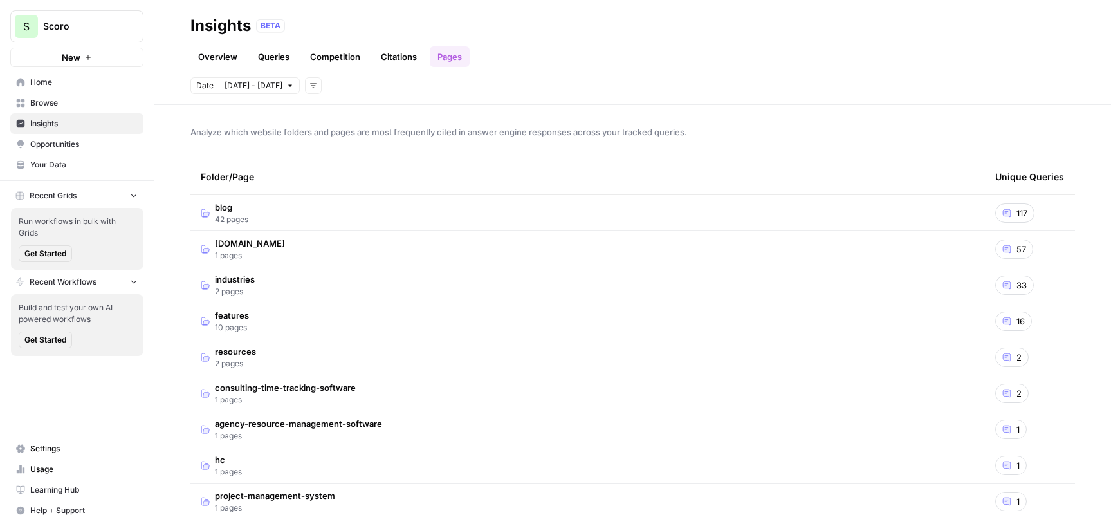
scroll to position [3, 0]
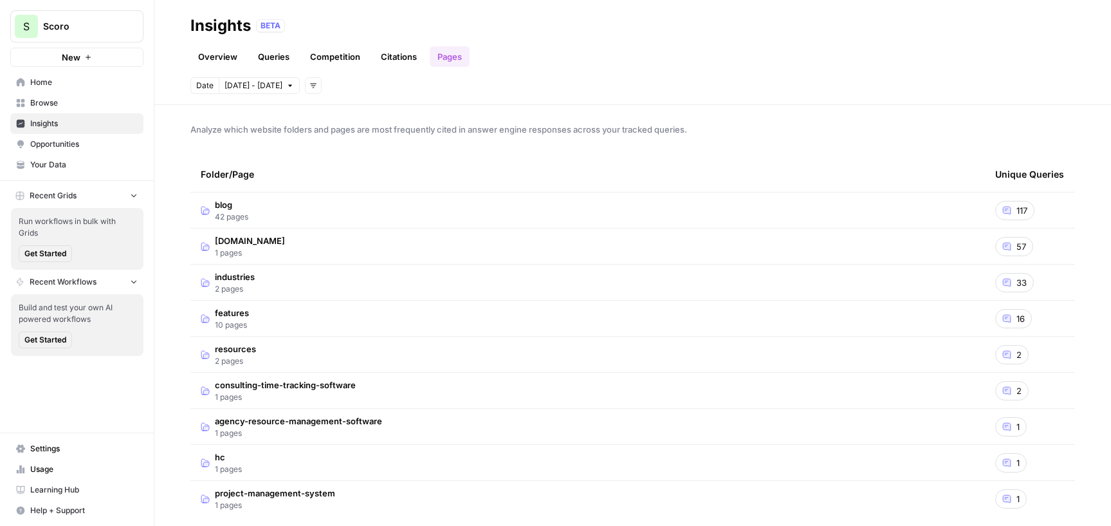
click at [402, 244] on td "[DOMAIN_NAME] 1 pages" at bounding box center [587, 245] width 795 height 35
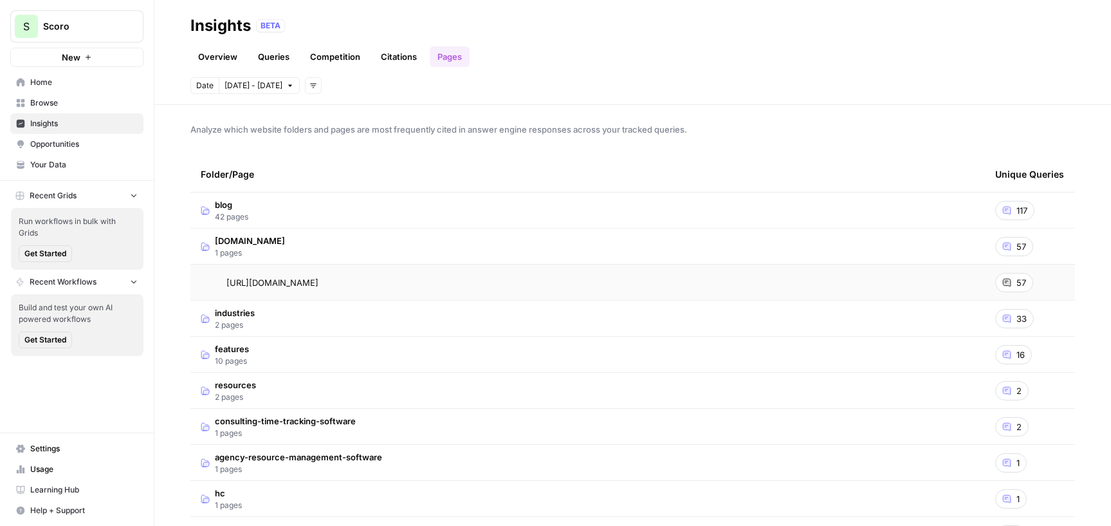
click at [402, 244] on td "[DOMAIN_NAME] 1 pages" at bounding box center [587, 245] width 795 height 35
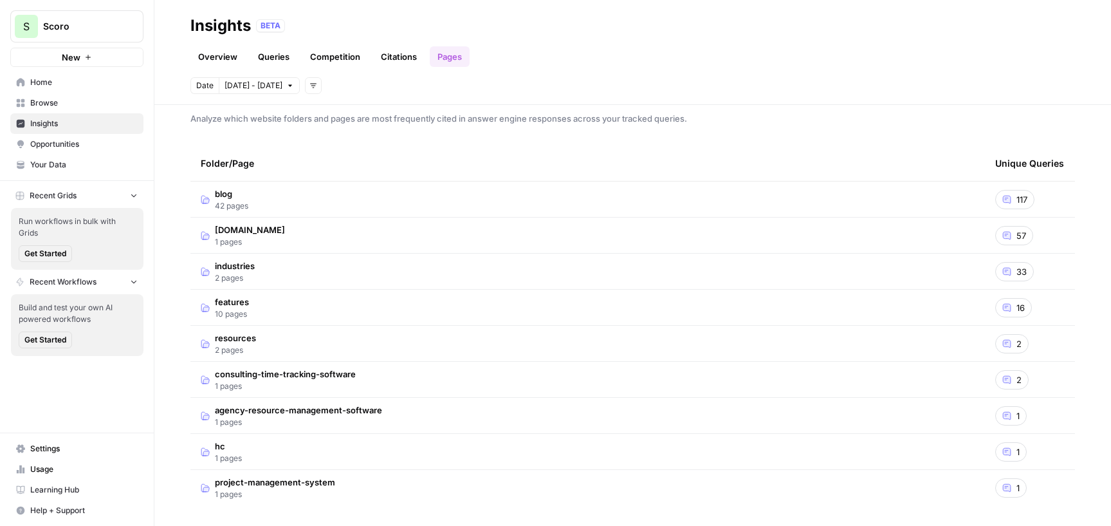
scroll to position [14, 0]
click at [340, 455] on td "hc 1 pages" at bounding box center [587, 450] width 795 height 35
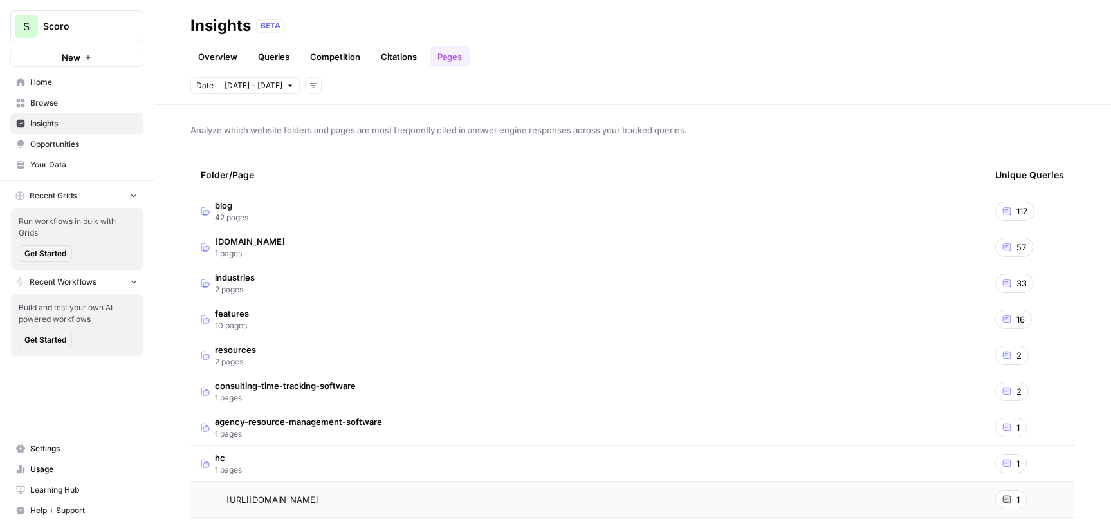
scroll to position [0, 0]
click at [235, 64] on link "Overview" at bounding box center [217, 56] width 55 height 21
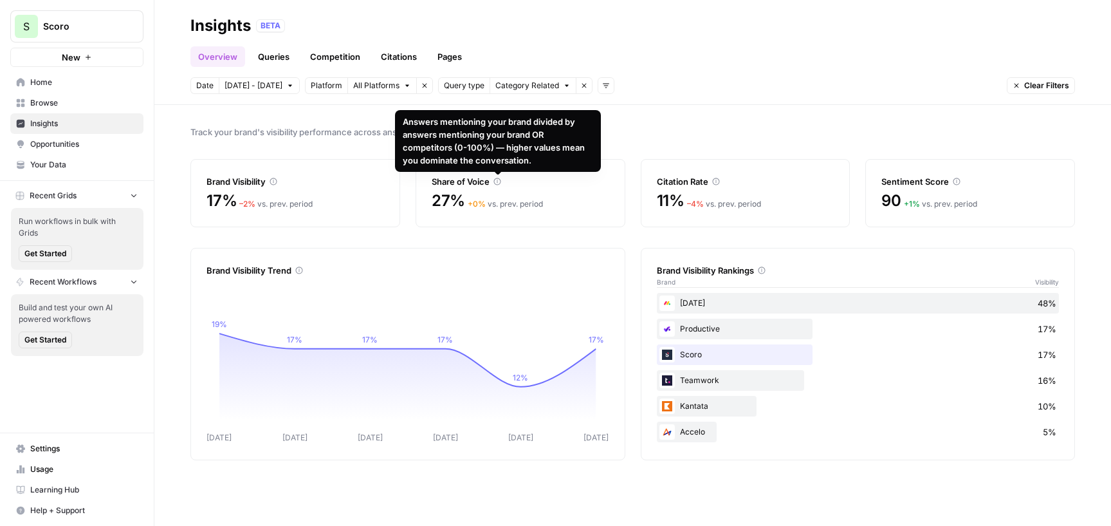
click at [455, 192] on span "27%" at bounding box center [448, 200] width 33 height 21
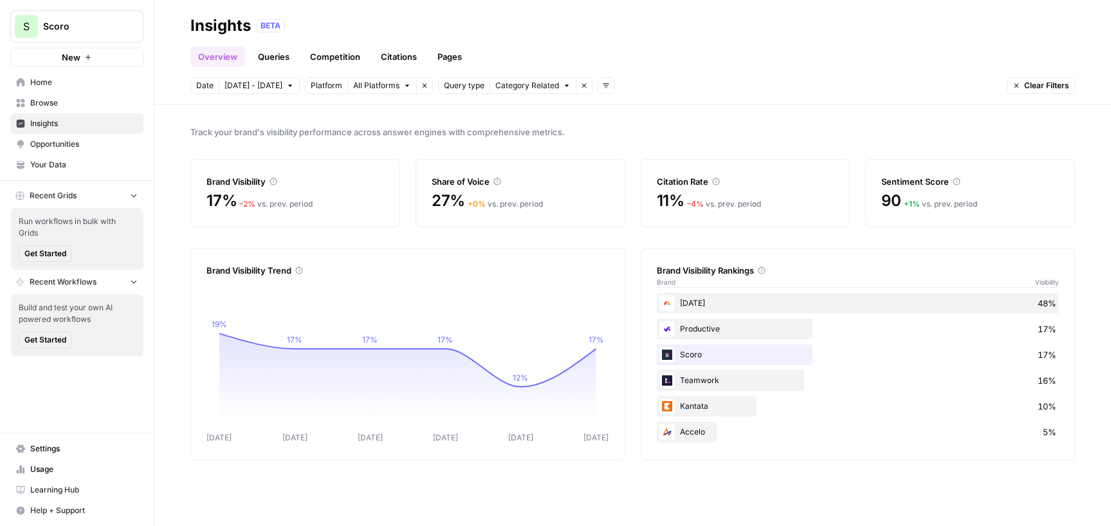
click at [271, 57] on link "Queries" at bounding box center [273, 56] width 47 height 21
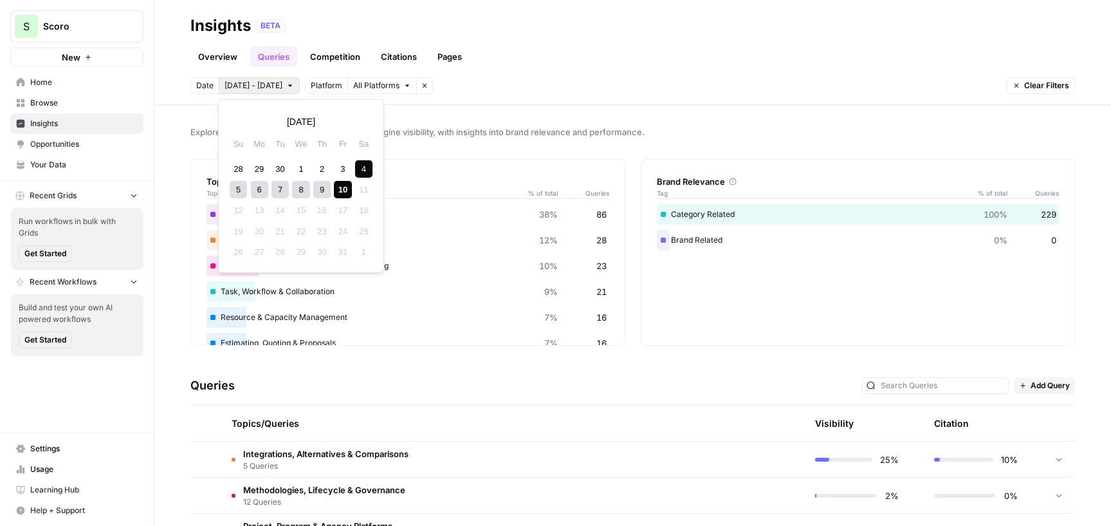
click at [252, 77] on button "[DATE] - [DATE]" at bounding box center [259, 85] width 81 height 17
click at [237, 127] on button "Previous month" at bounding box center [240, 121] width 23 height 23
click at [243, 167] on div "31" at bounding box center [238, 168] width 17 height 17
click at [358, 122] on icon "button" at bounding box center [361, 121] width 9 height 9
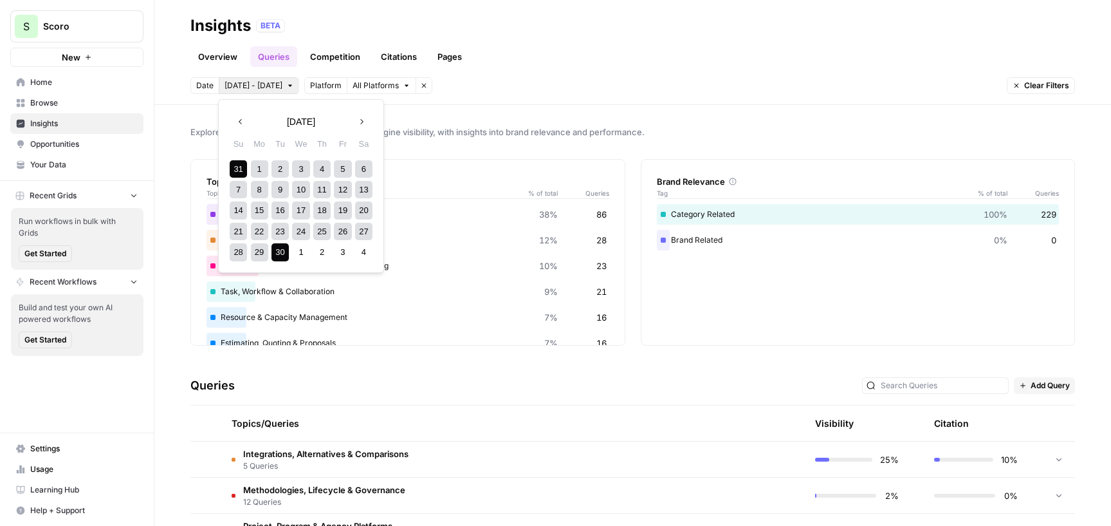
click at [365, 119] on icon "button" at bounding box center [361, 121] width 9 height 9
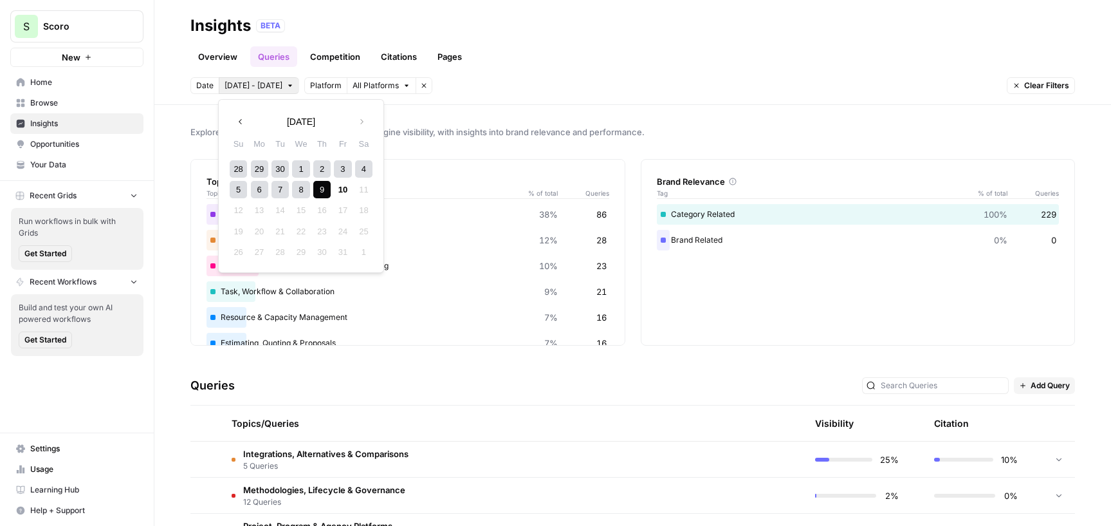
click at [332, 190] on div "5 6 7 8 9 10 11" at bounding box center [301, 189] width 146 height 21
click at [338, 190] on div "10" at bounding box center [342, 189] width 17 height 17
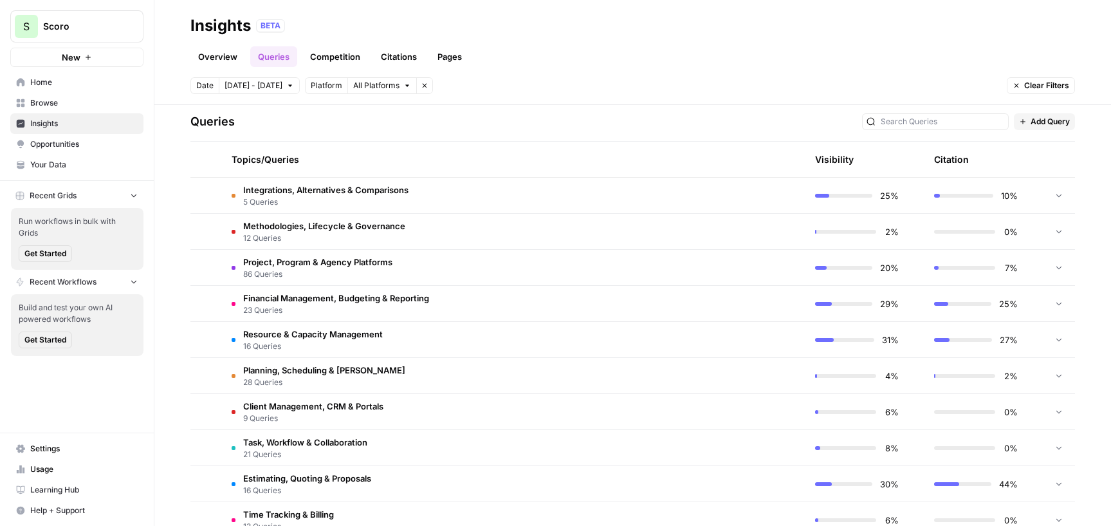
scroll to position [264, 0]
click at [1058, 198] on td at bounding box center [1059, 194] width 32 height 35
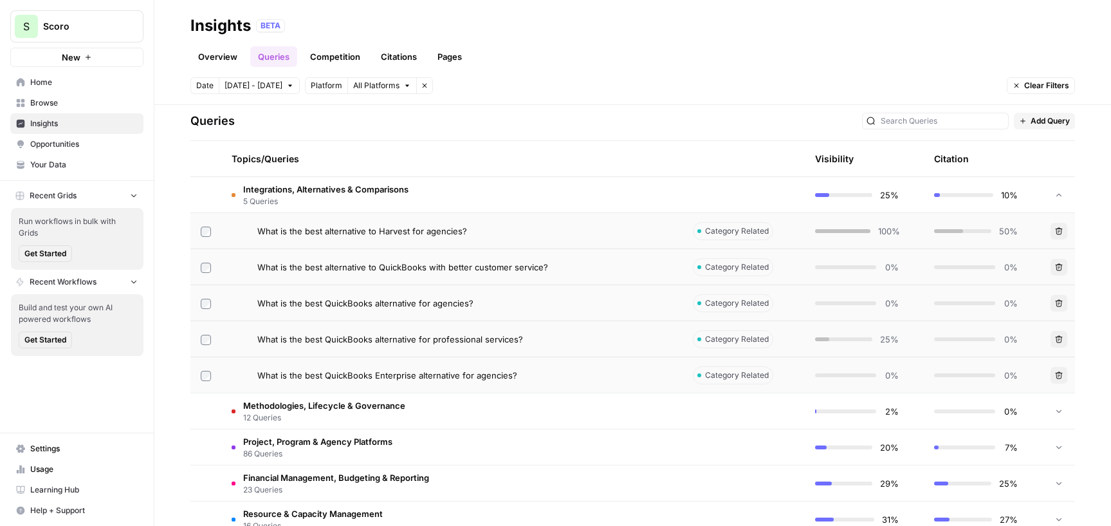
click at [477, 229] on div "What is the best alternative to Harvest for agencies?" at bounding box center [464, 231] width 415 height 13
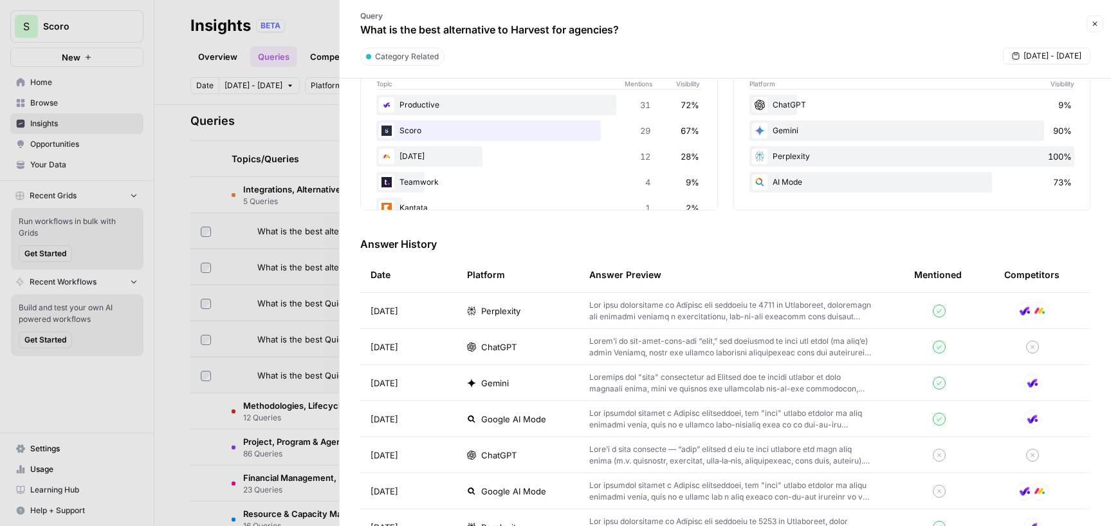
scroll to position [245, 0]
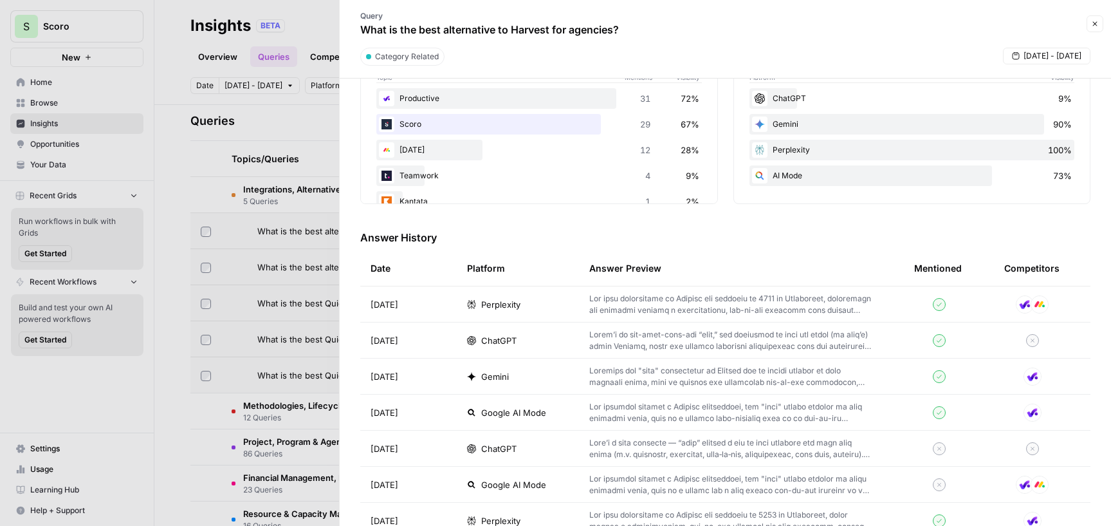
click at [781, 313] on p at bounding box center [731, 304] width 284 height 23
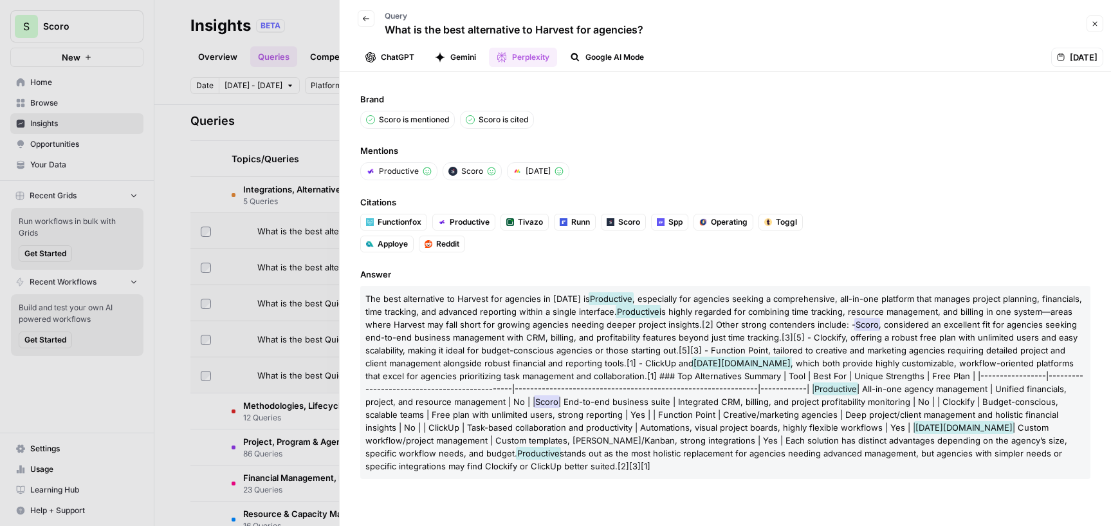
click at [363, 24] on button "Back" at bounding box center [366, 18] width 17 height 17
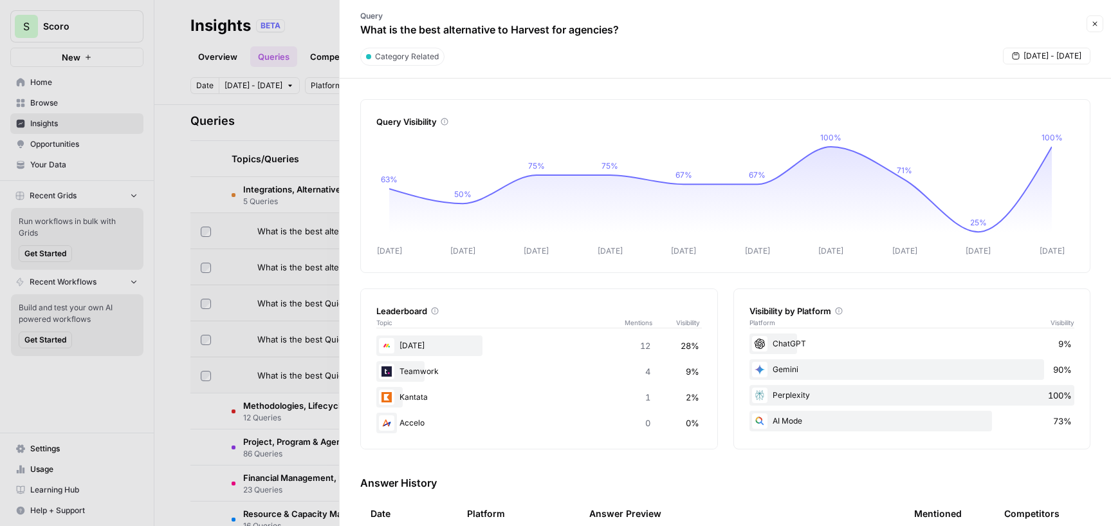
click at [308, 140] on div at bounding box center [555, 263] width 1111 height 526
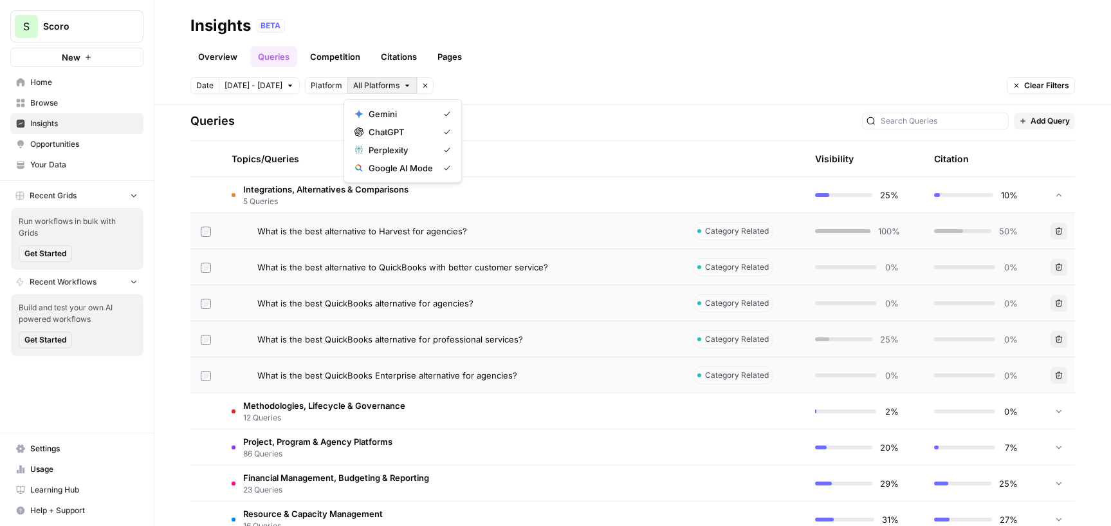
click at [382, 77] on button "All Platforms" at bounding box center [381, 85] width 69 height 17
click at [400, 122] on button "Gemini" at bounding box center [402, 114] width 107 height 18
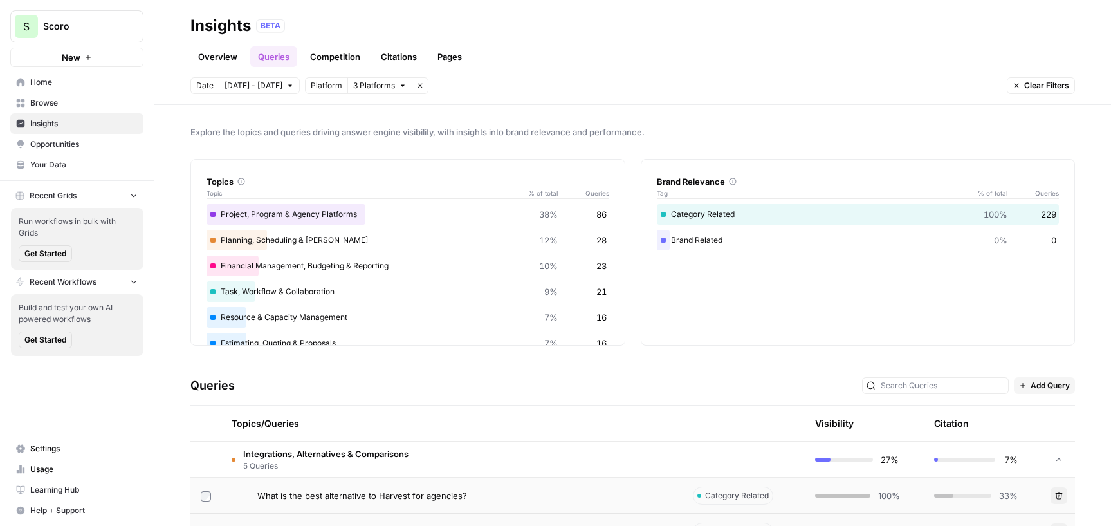
click at [416, 88] on icon "button" at bounding box center [420, 86] width 8 height 8
click at [320, 84] on div "Date [DATE] - [DATE] Add filters" at bounding box center [632, 85] width 885 height 17
click at [314, 84] on button "Add filters" at bounding box center [313, 85] width 17 height 17
click at [320, 101] on div "Platform" at bounding box center [332, 114] width 60 height 30
click at [325, 111] on span "Platform" at bounding box center [329, 113] width 33 height 13
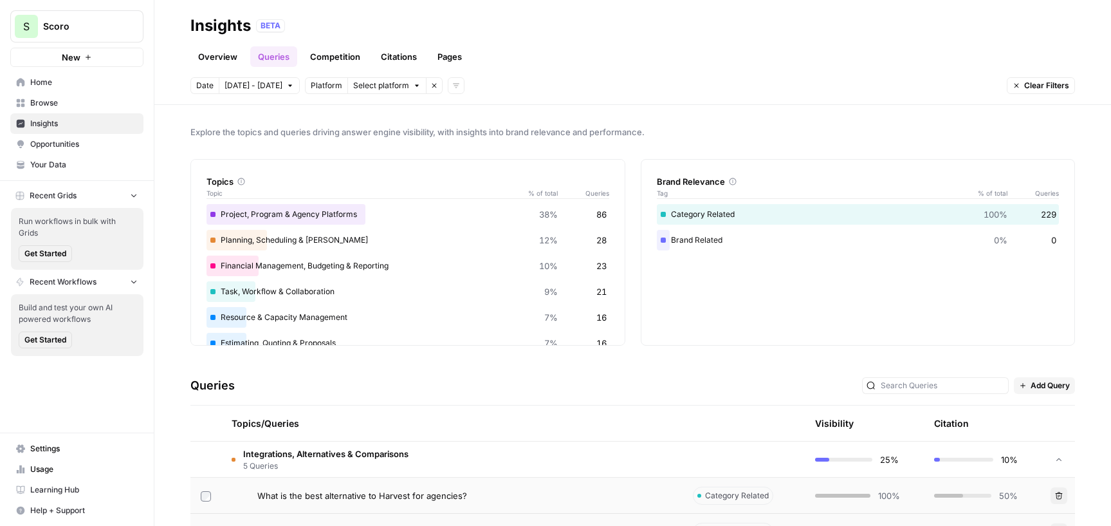
click at [390, 84] on span "Select platform" at bounding box center [381, 86] width 56 height 12
click at [403, 136] on div "Gemini ChatGPT Perplexity Google AI Mode" at bounding box center [397, 141] width 106 height 84
click at [403, 136] on span "ChatGPT" at bounding box center [401, 131] width 64 height 13
click at [651, 77] on div "Date [DATE] - [DATE] Platform ChatGPT Remove filter Clear Filters" at bounding box center [632, 85] width 885 height 17
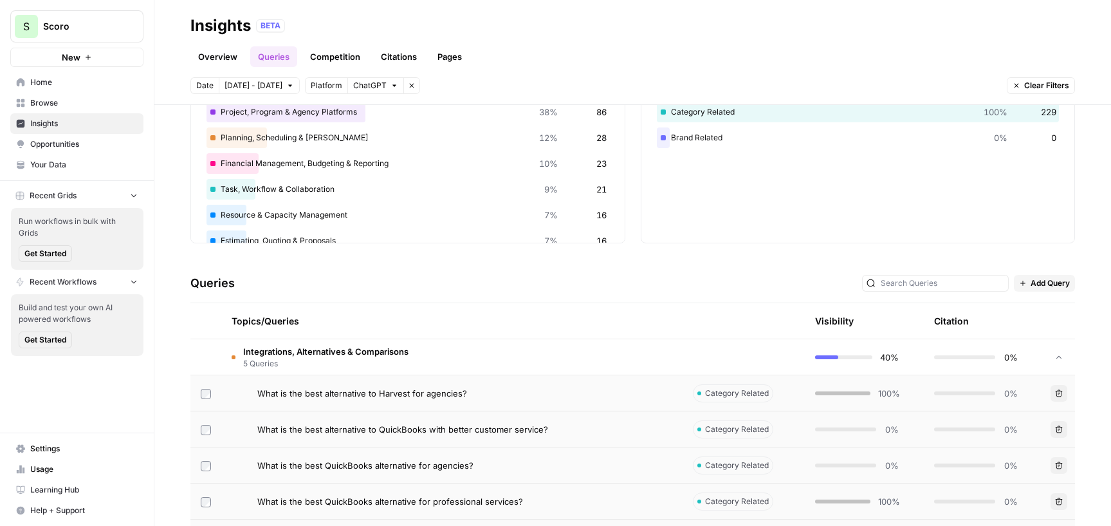
scroll to position [103, 0]
click at [608, 387] on div "What is the best alternative to Harvest for agencies?" at bounding box center [464, 392] width 415 height 13
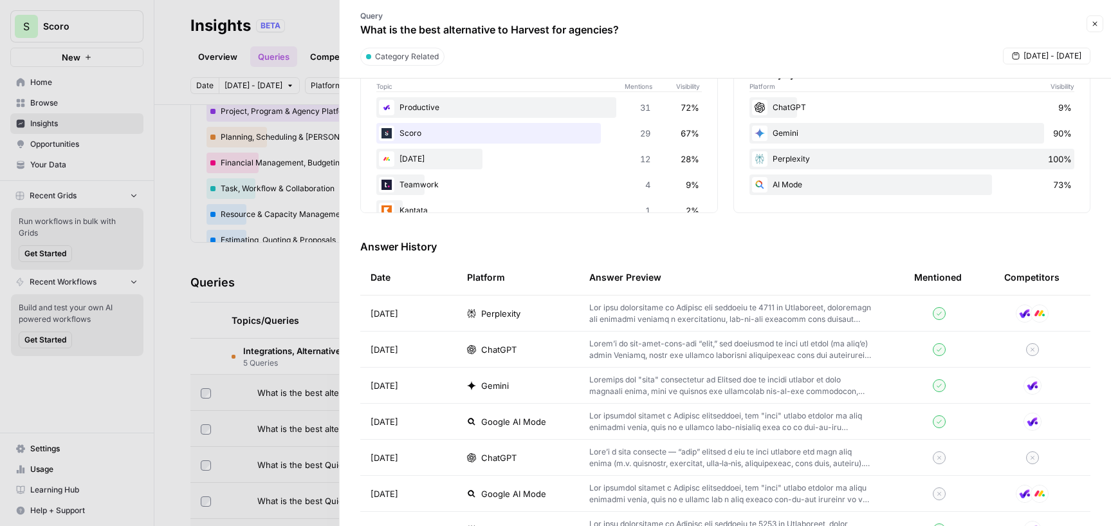
scroll to position [237, 0]
drag, startPoint x: 632, startPoint y: 24, endPoint x: 350, endPoint y: 28, distance: 281.8
click at [350, 28] on div "Query What is the best alternative to Harvest for agencies?" at bounding box center [489, 23] width 284 height 37
copy p "What is the best alternative to Harvest for agencies?"
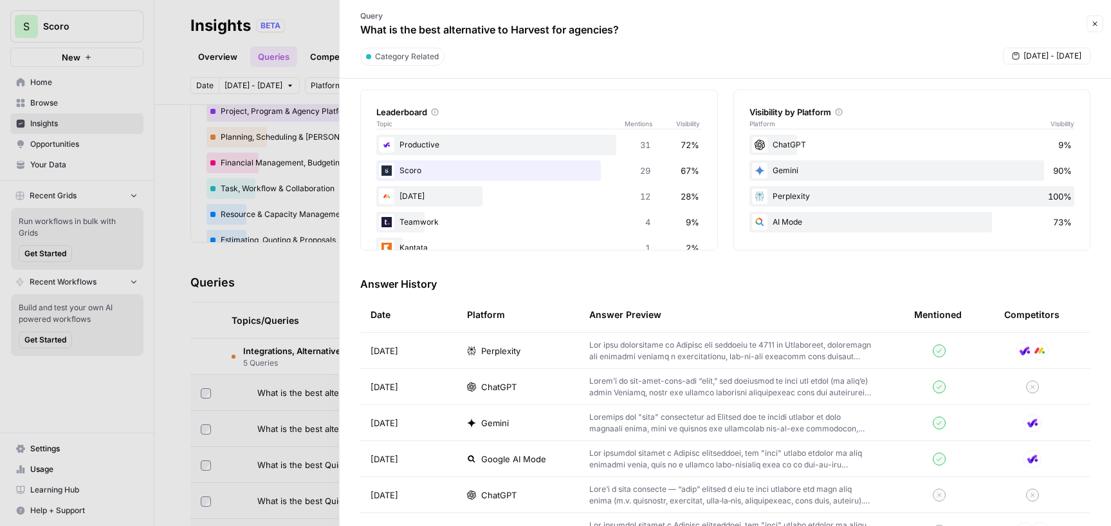
scroll to position [203, 0]
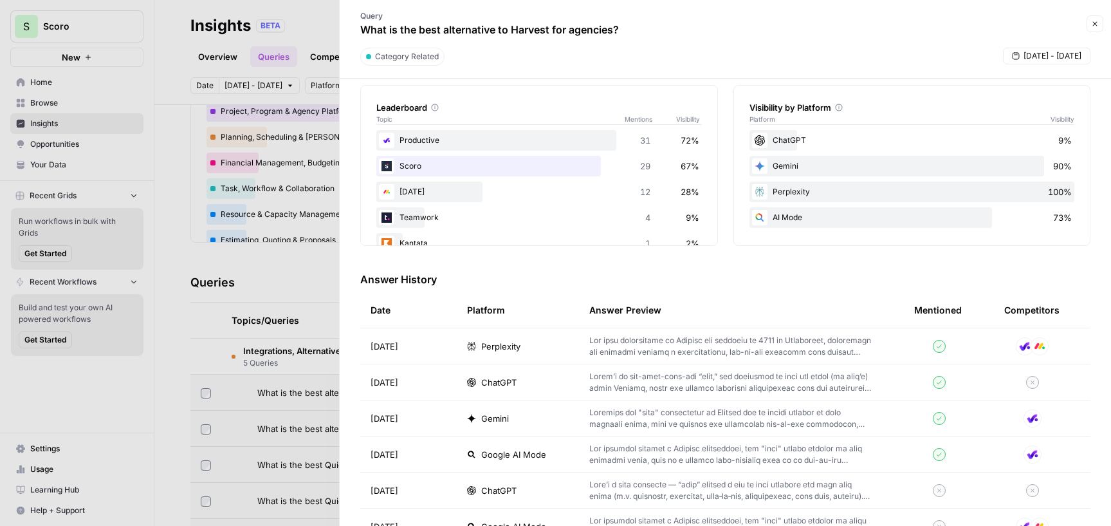
click at [768, 142] on div "ChatGPT 9%" at bounding box center [912, 140] width 326 height 21
drag, startPoint x: 767, startPoint y: 142, endPoint x: 883, endPoint y: 130, distance: 115.8
click at [883, 130] on div "ChatGPT 9%" at bounding box center [912, 140] width 326 height 21
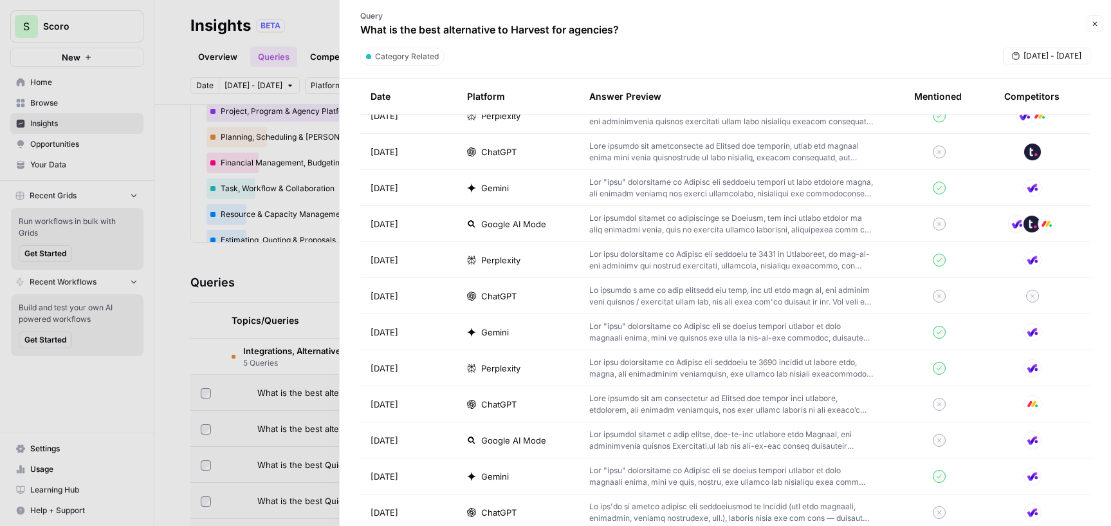
scroll to position [1443, 0]
click at [1096, 25] on icon "button" at bounding box center [1095, 24] width 8 height 8
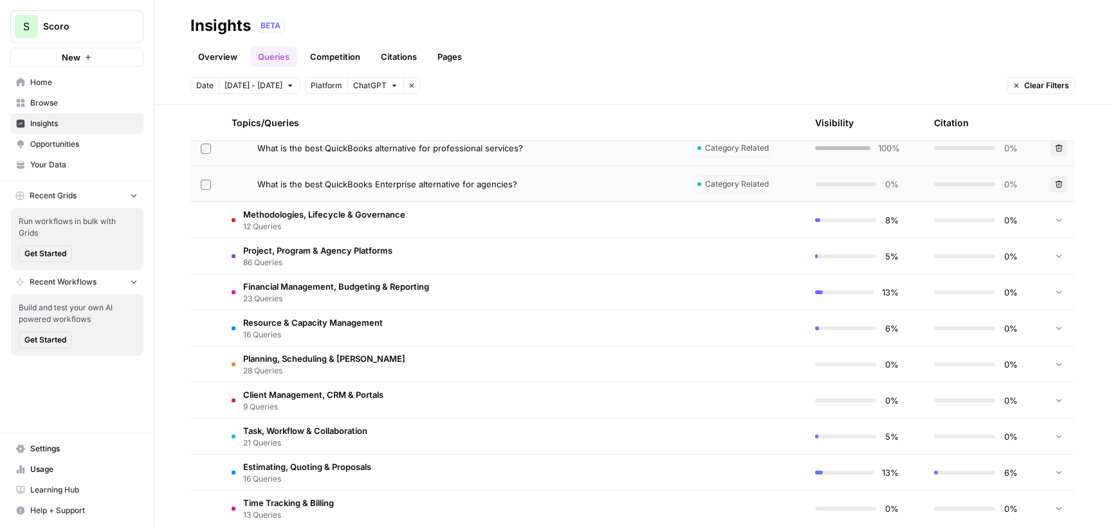
scroll to position [477, 0]
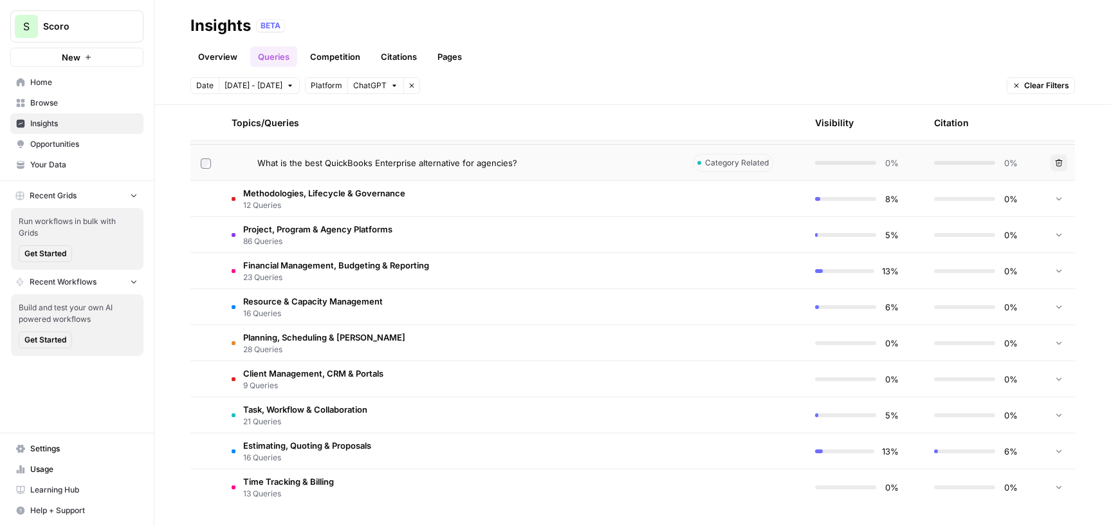
click at [441, 448] on td "Estimating, Quoting & Proposals 16 Queries" at bounding box center [451, 450] width 461 height 35
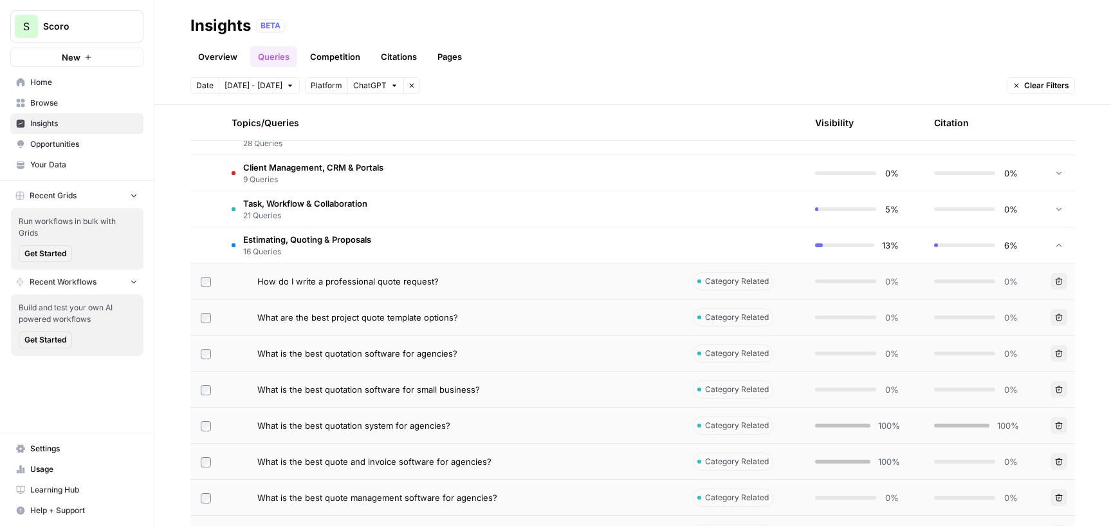
scroll to position [703, 0]
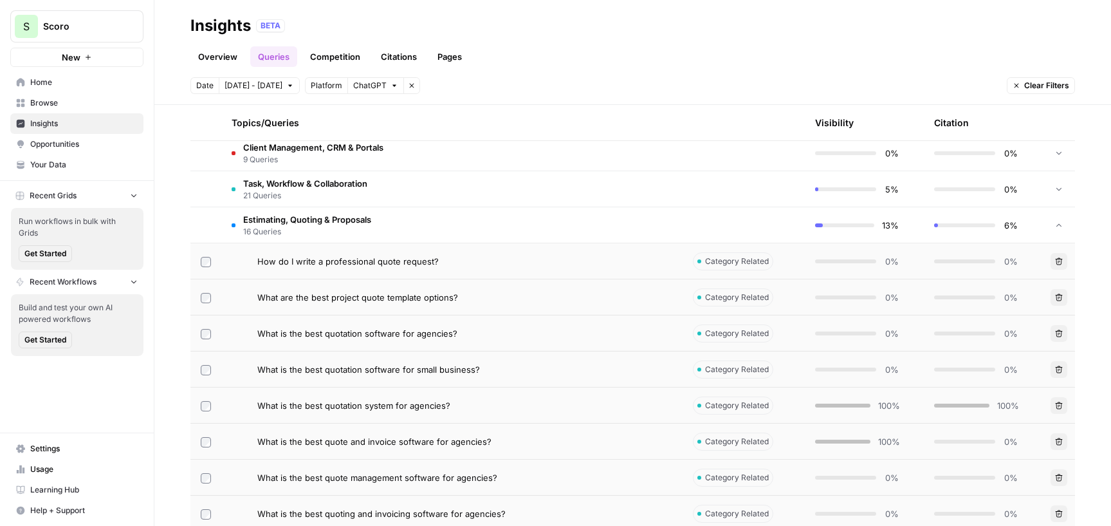
click at [433, 267] on span "How do I write a professional quote request?" at bounding box center [347, 261] width 181 height 13
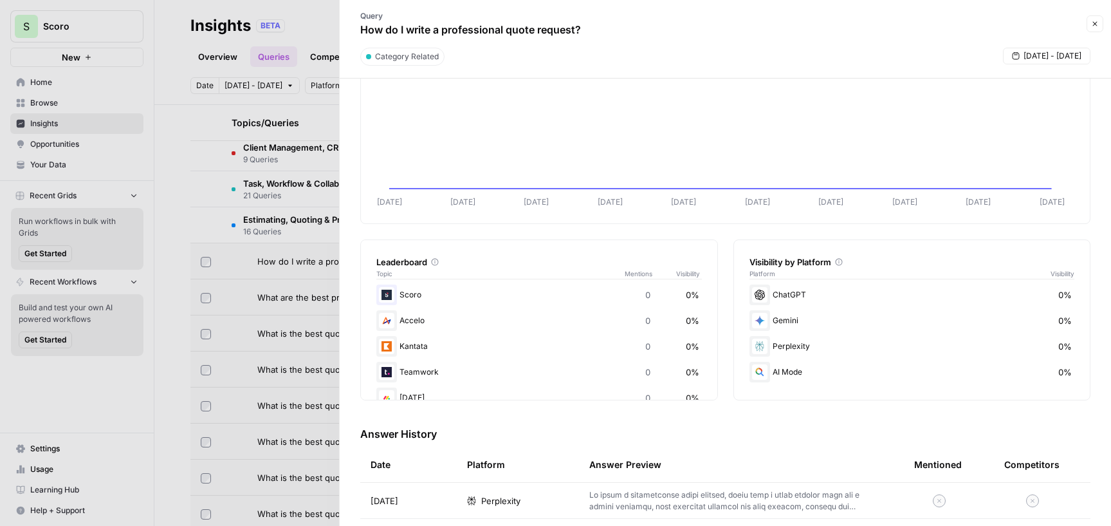
scroll to position [394, 0]
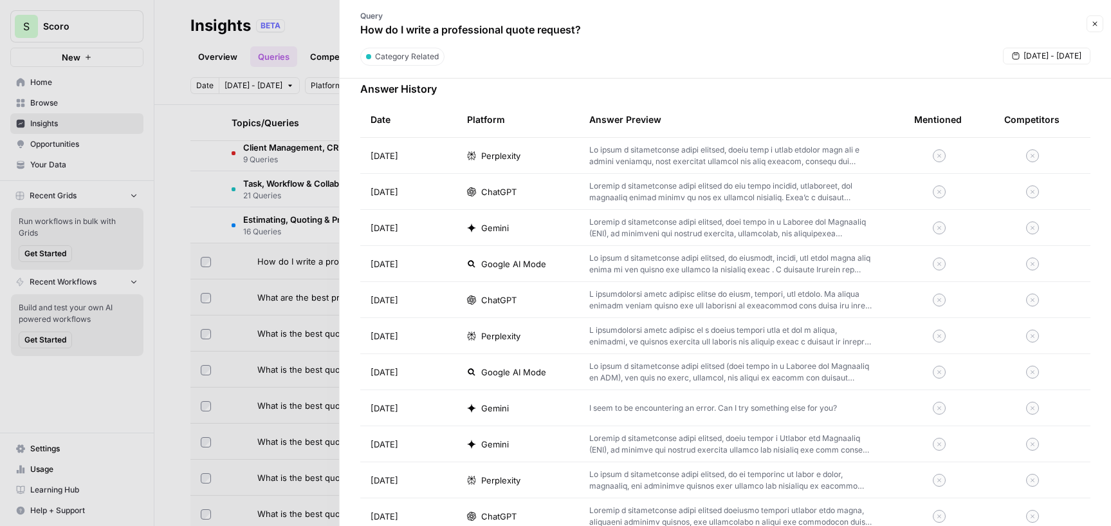
click at [1097, 28] on button "Close" at bounding box center [1095, 23] width 17 height 17
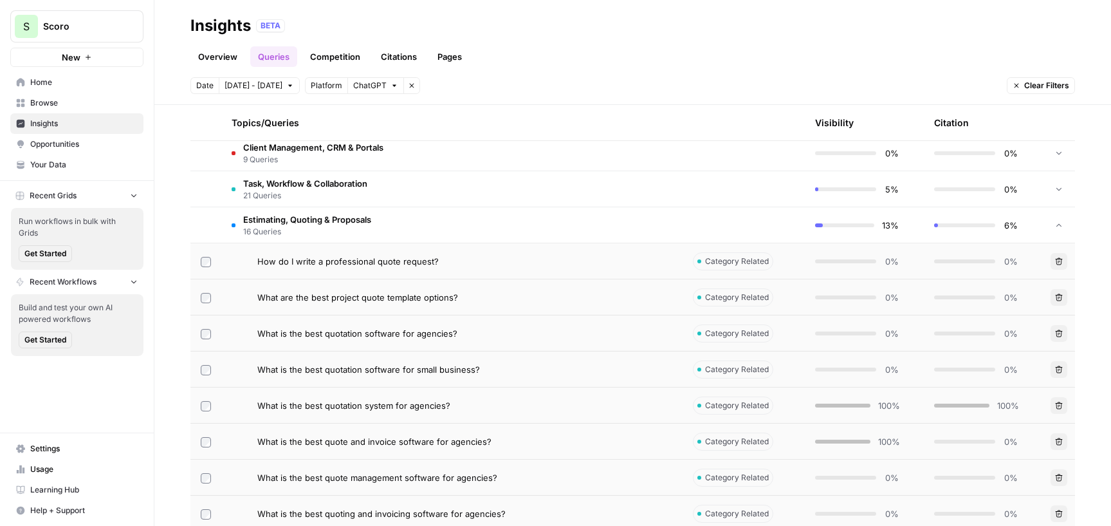
click at [454, 402] on div "What is the best quotation system for agencies?" at bounding box center [464, 405] width 415 height 13
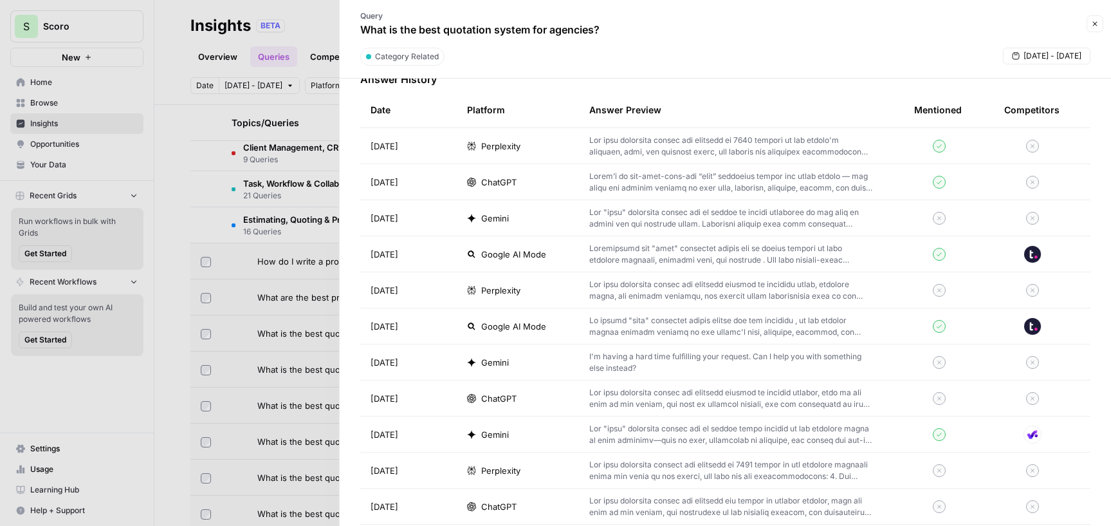
scroll to position [414, 0]
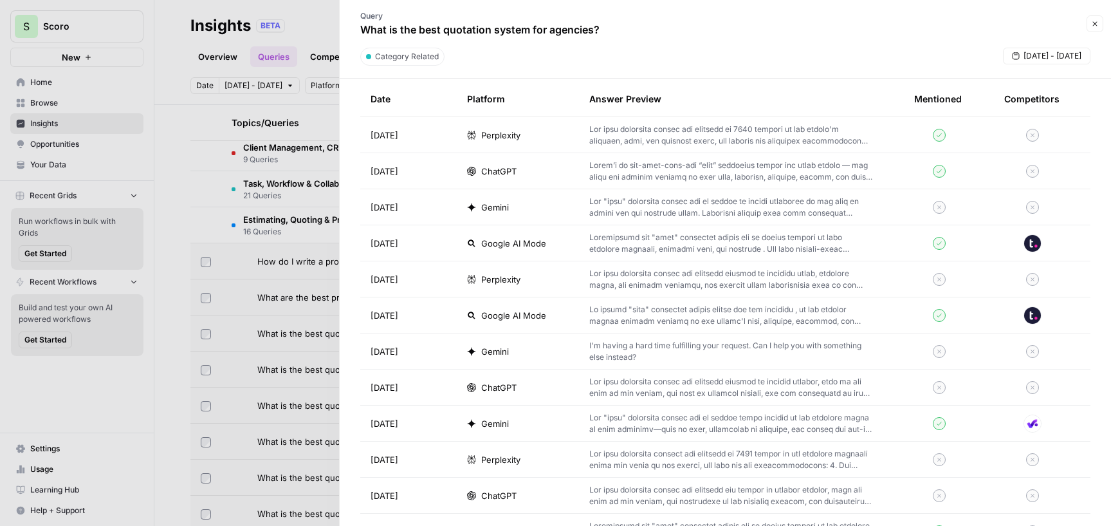
click at [1099, 23] on button "Close" at bounding box center [1095, 23] width 17 height 17
